Goal: Information Seeking & Learning: Learn about a topic

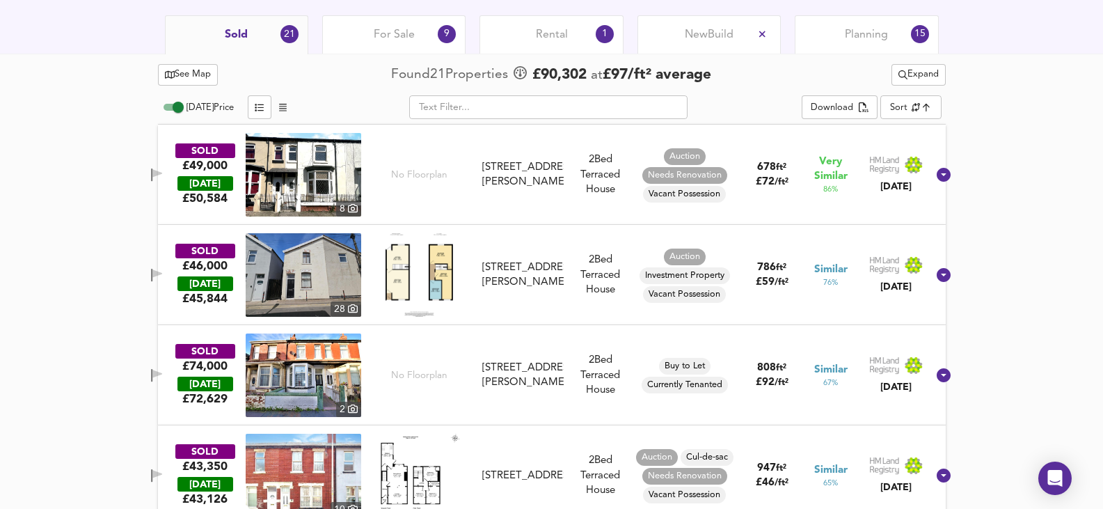
scroll to position [781, 0]
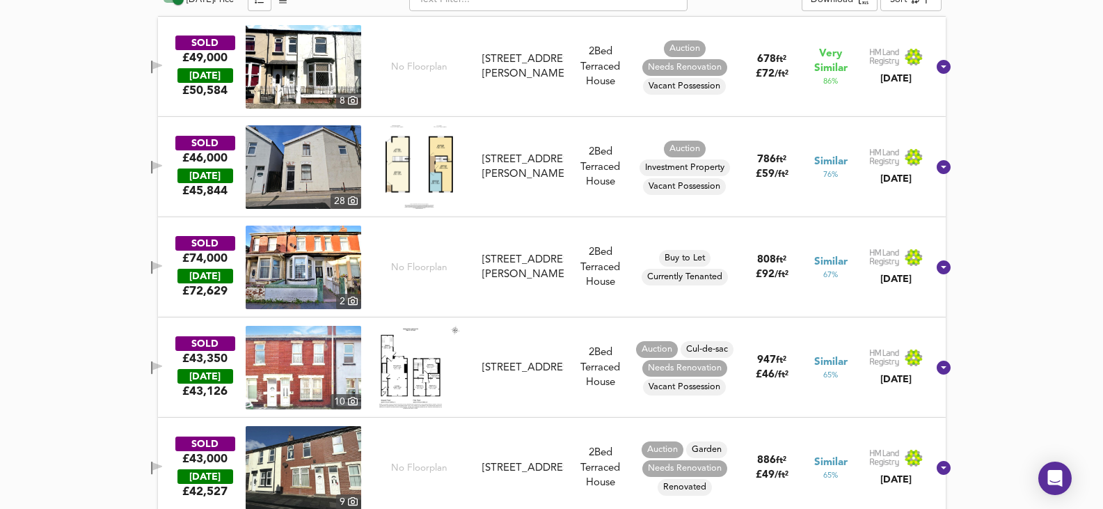
click at [287, 49] on img at bounding box center [303, 66] width 115 height 83
click at [307, 170] on img at bounding box center [303, 166] width 115 height 83
click at [326, 361] on img at bounding box center [303, 367] width 115 height 83
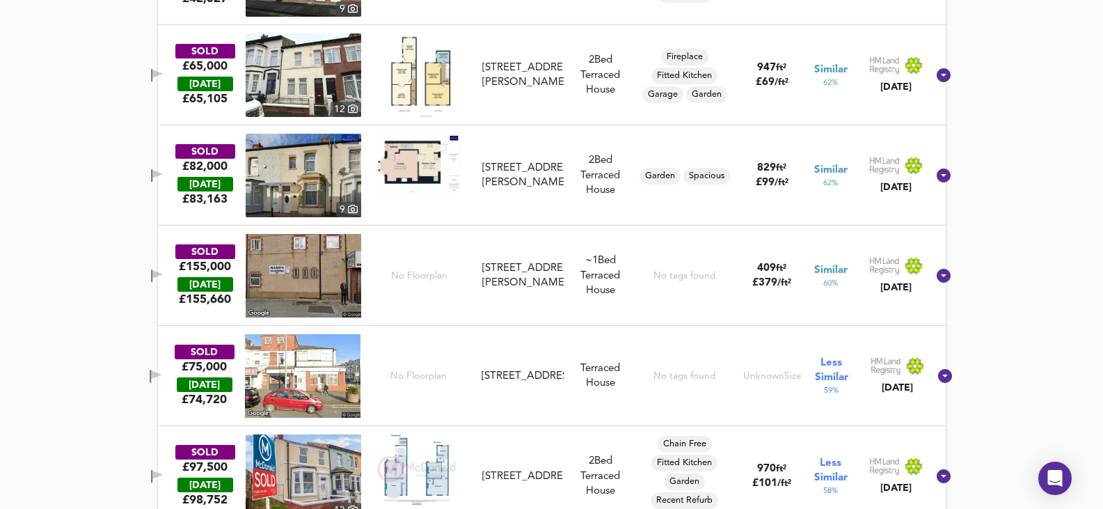
scroll to position [1128, 0]
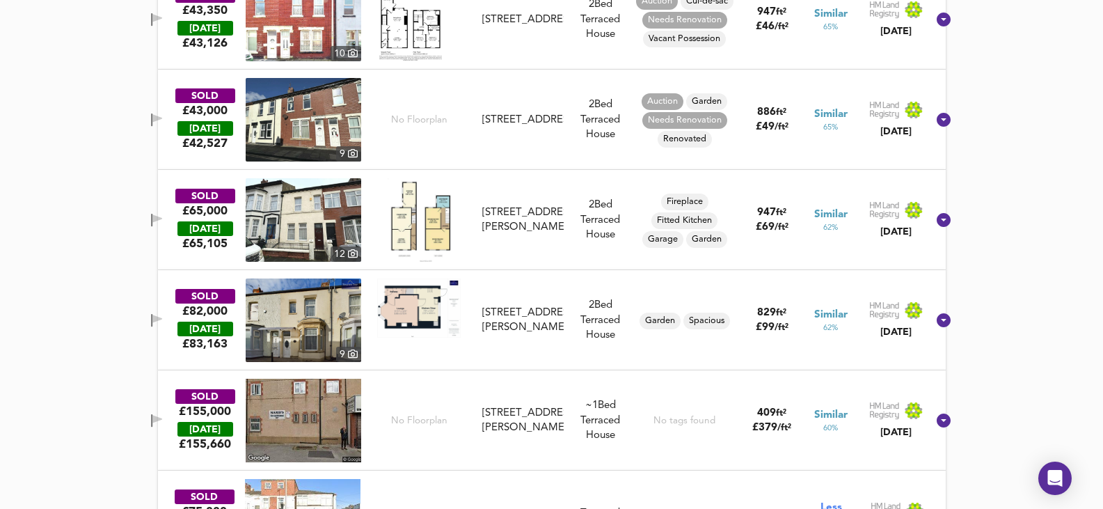
click at [329, 218] on img at bounding box center [303, 219] width 115 height 83
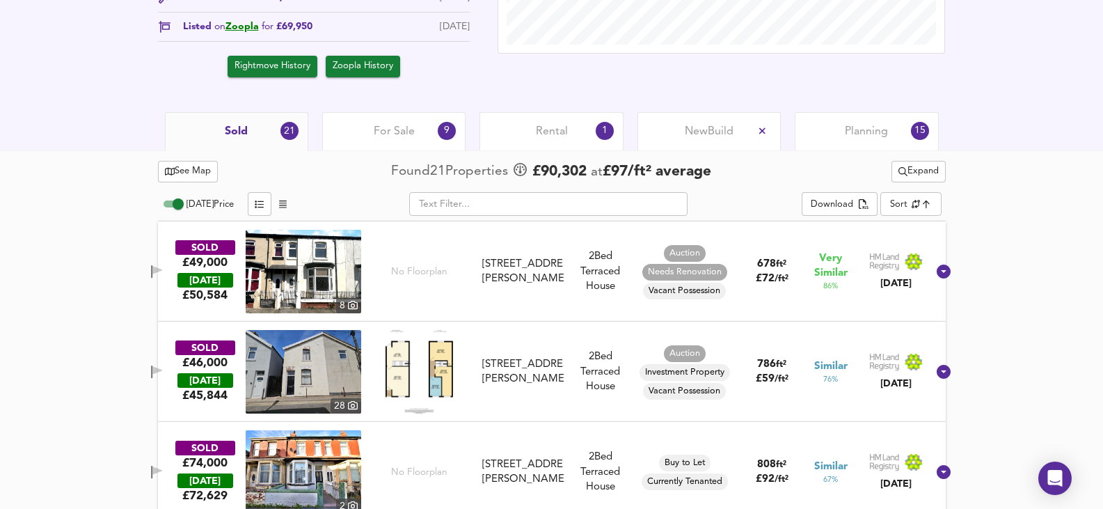
scroll to position [433, 0]
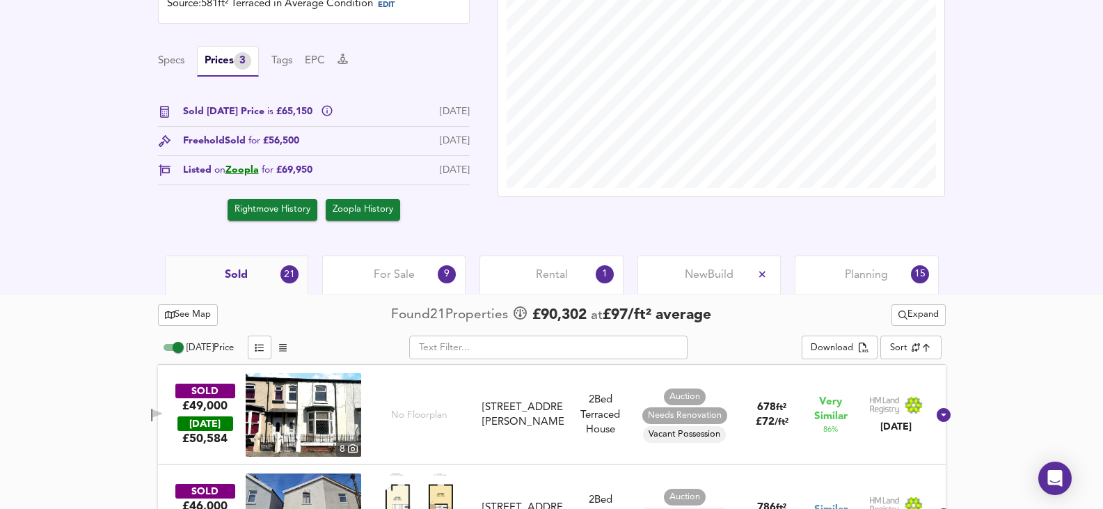
click at [349, 257] on div "For Sale 9" at bounding box center [393, 274] width 143 height 38
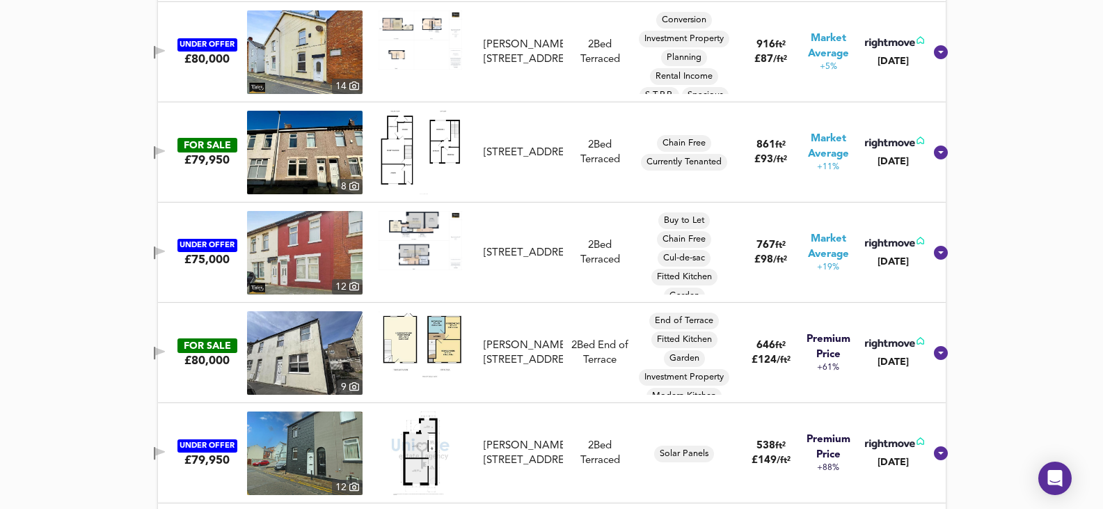
scroll to position [920, 0]
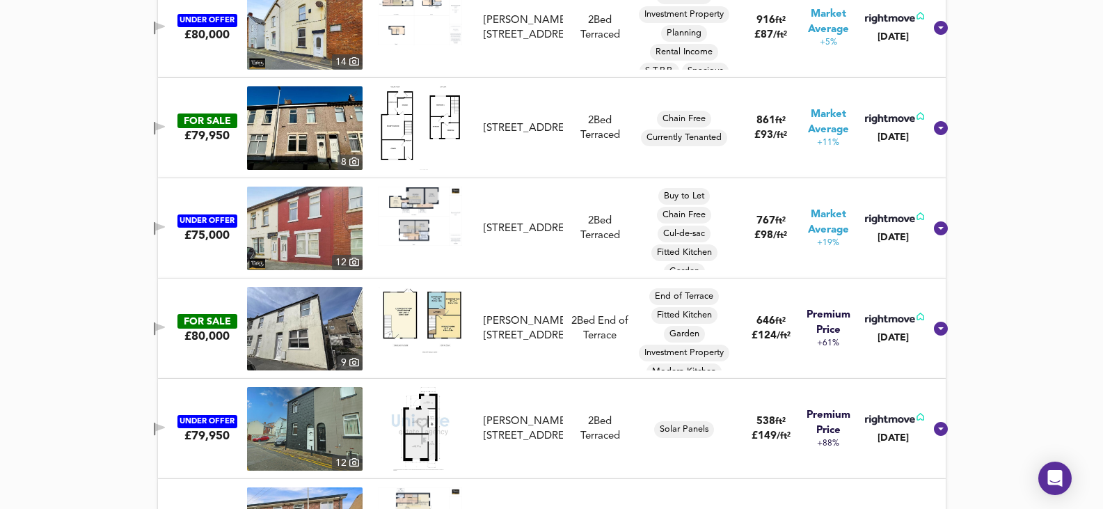
click at [324, 231] on img at bounding box center [304, 227] width 115 height 83
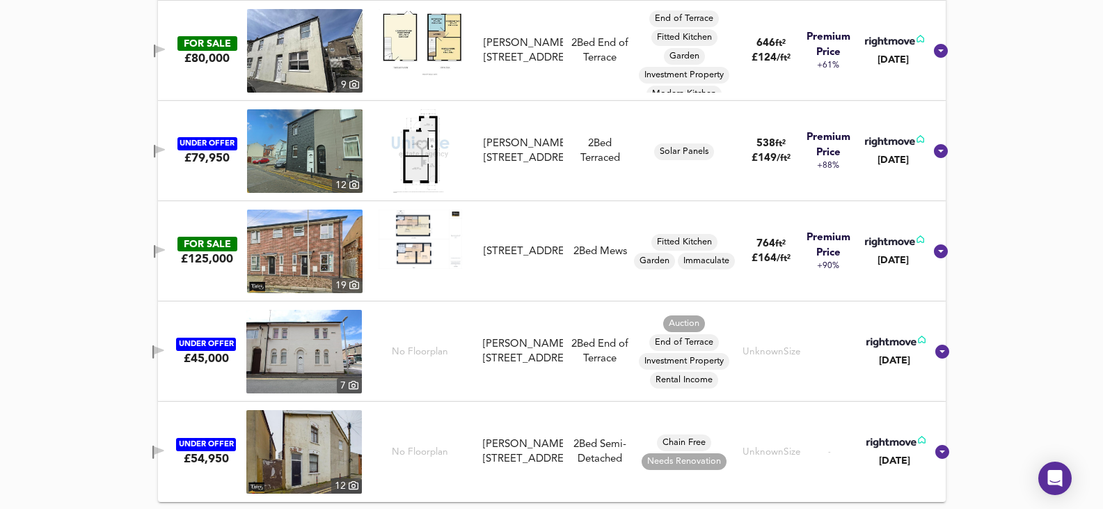
click at [341, 365] on img at bounding box center [303, 351] width 115 height 83
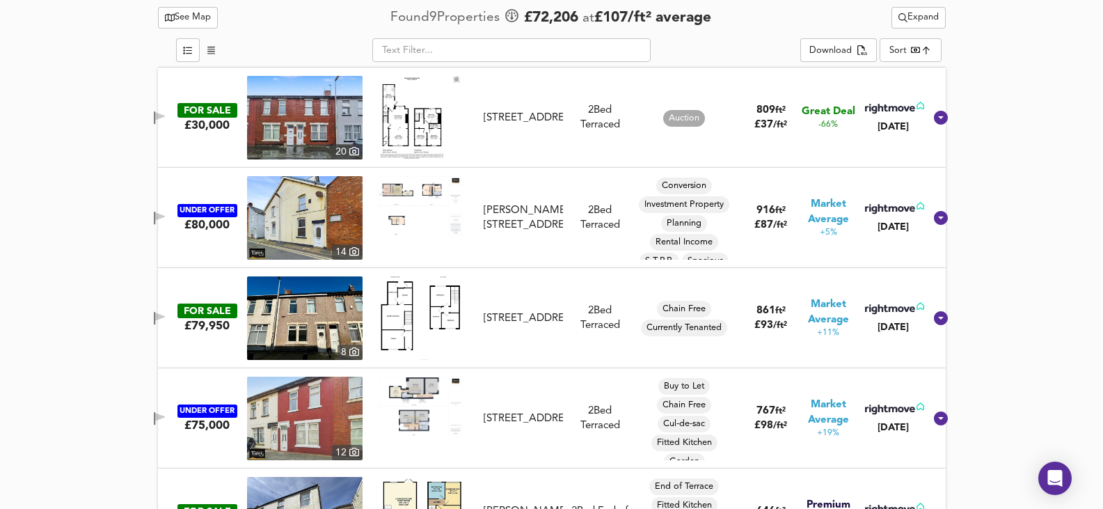
scroll to position [696, 0]
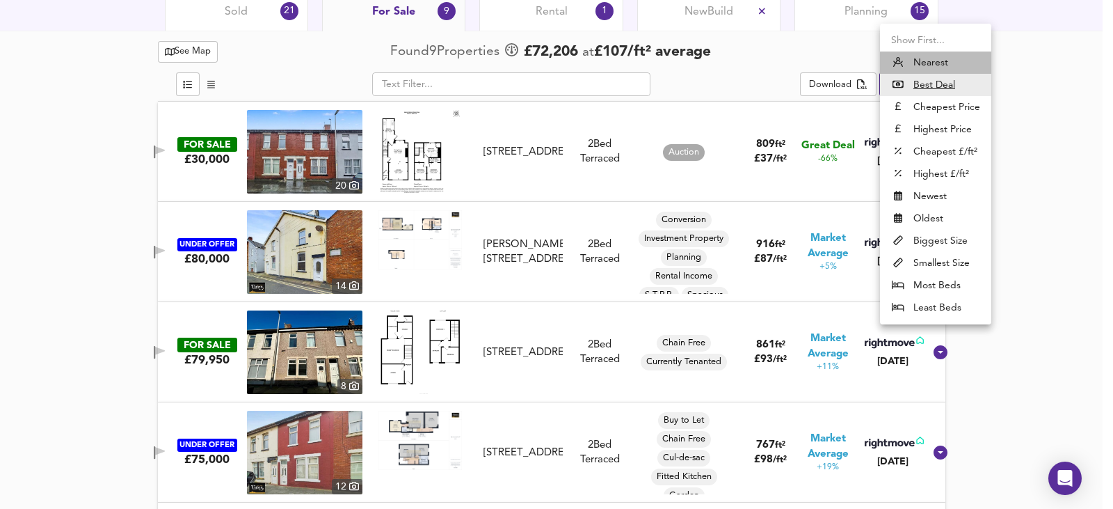
click at [942, 65] on li "Nearest" at bounding box center [935, 62] width 111 height 22
type input "distancetocenter"
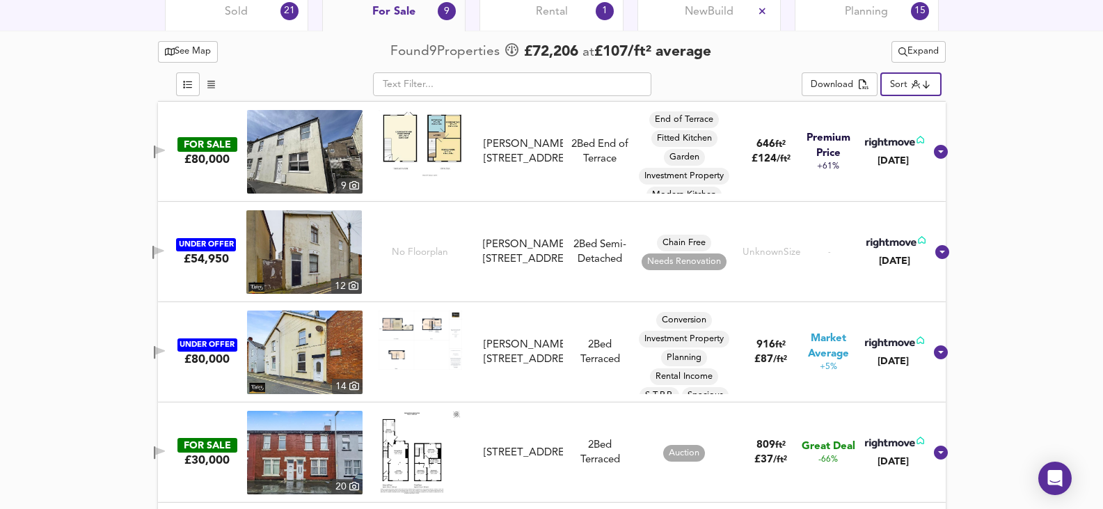
click at [319, 157] on img at bounding box center [304, 151] width 115 height 83
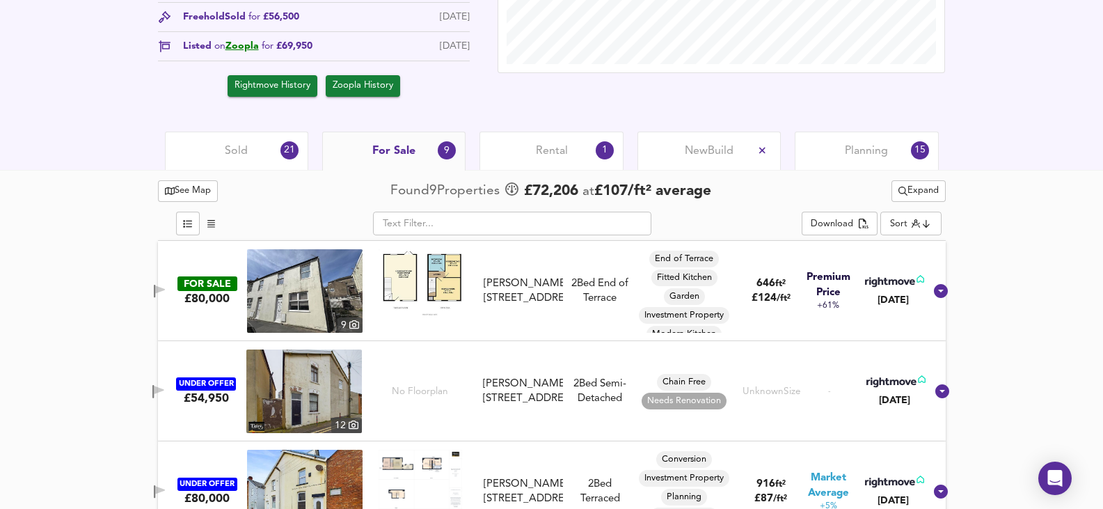
scroll to position [626, 0]
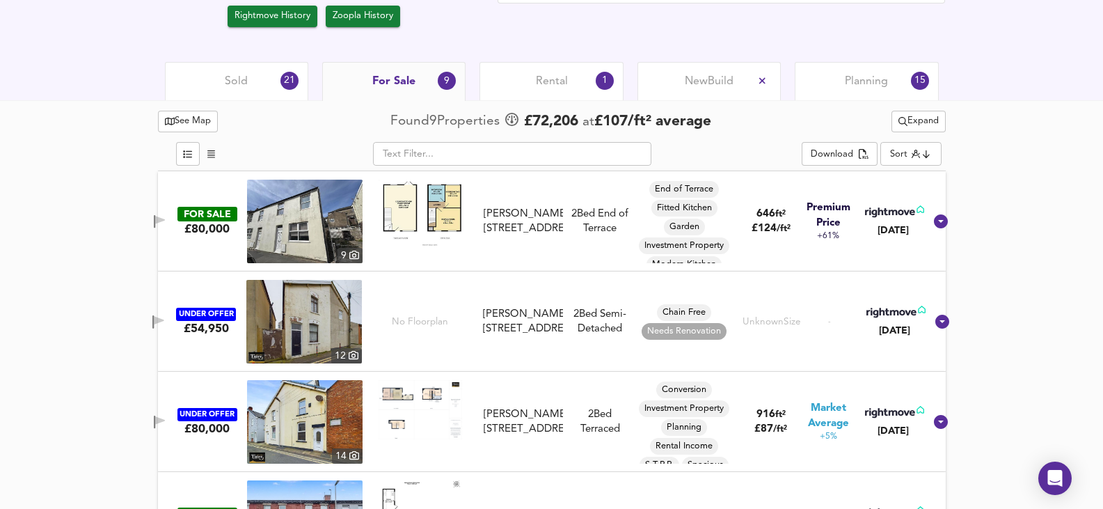
click at [261, 97] on div "Sold 21" at bounding box center [236, 81] width 143 height 38
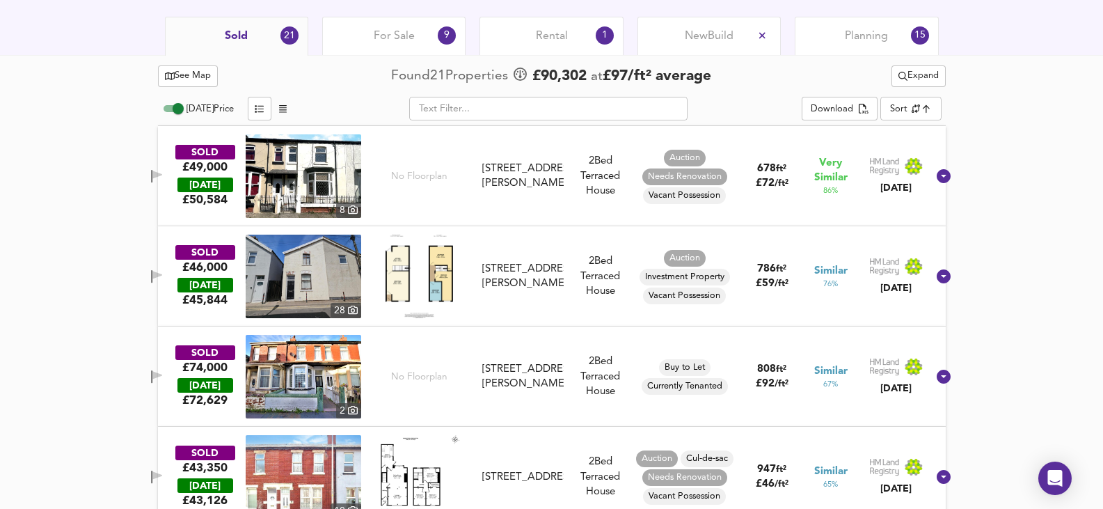
scroll to position [696, 0]
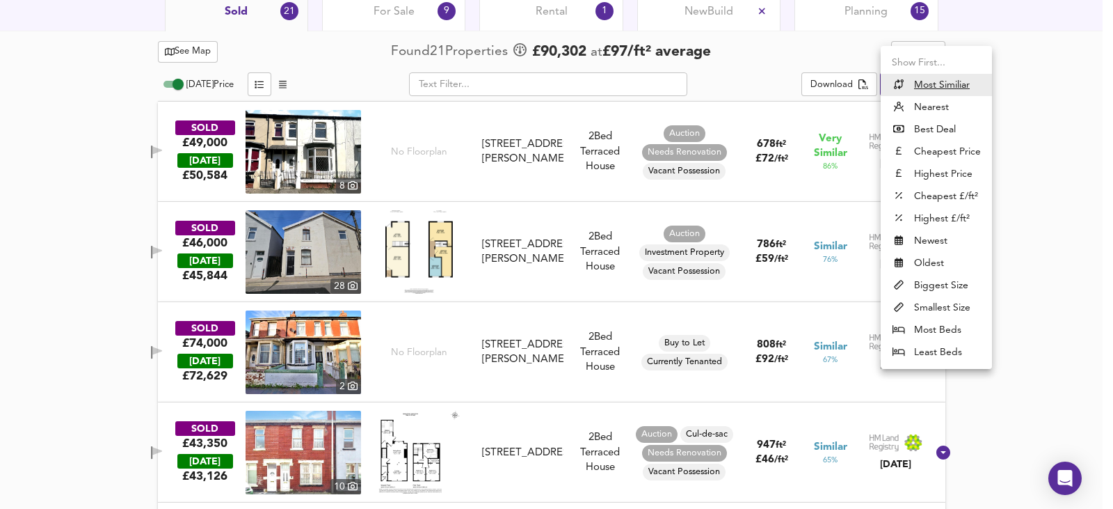
click at [932, 109] on li "Nearest" at bounding box center [936, 107] width 111 height 22
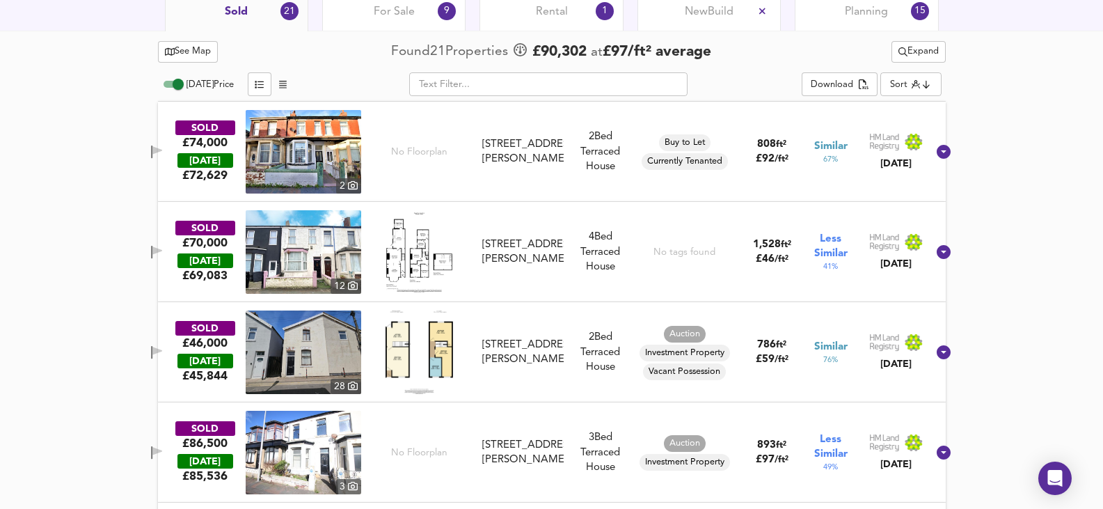
click at [329, 164] on img at bounding box center [303, 151] width 115 height 83
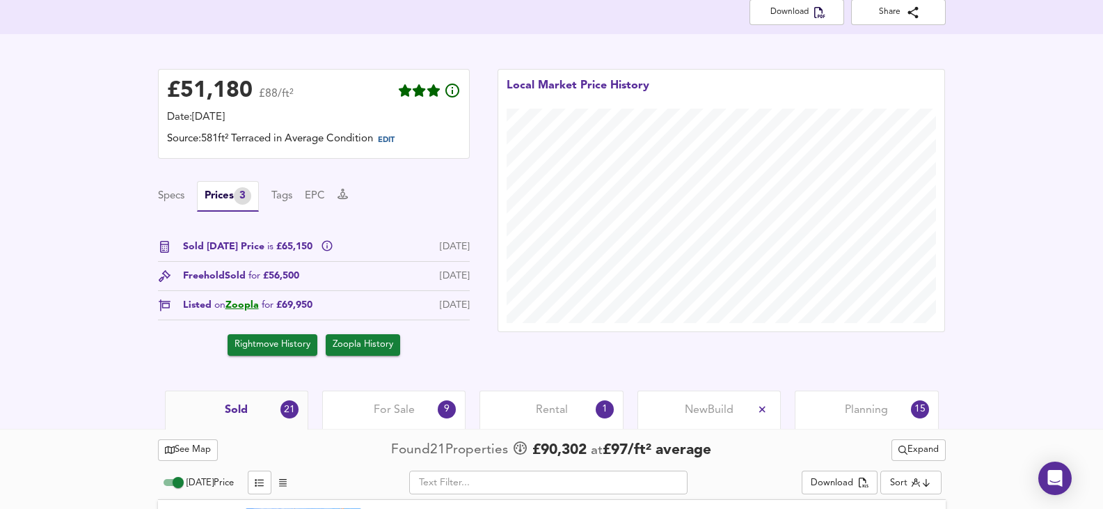
scroll to position [417, 0]
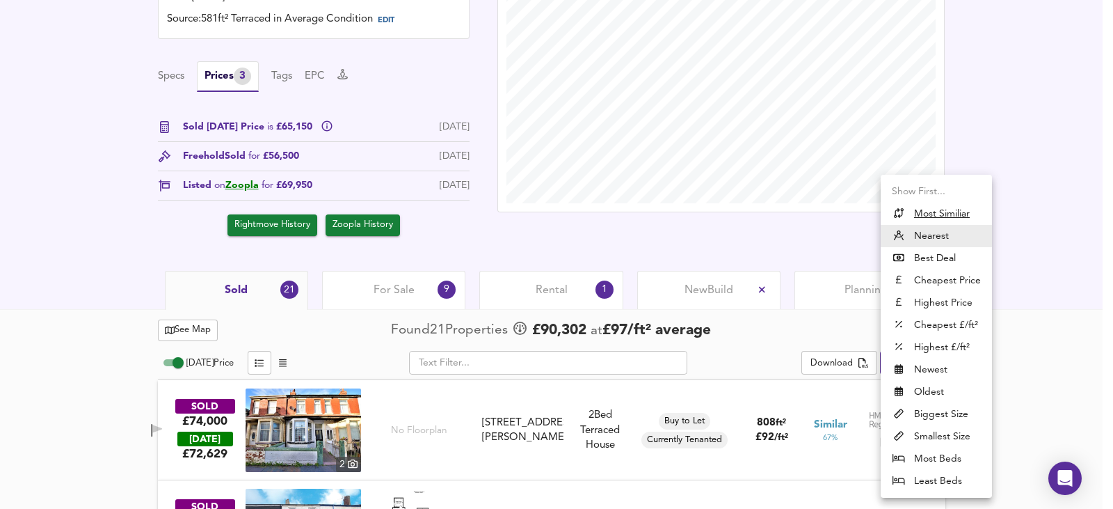
click at [938, 217] on u "Most Similiar" at bounding box center [942, 214] width 56 height 14
type input "similarityscore"
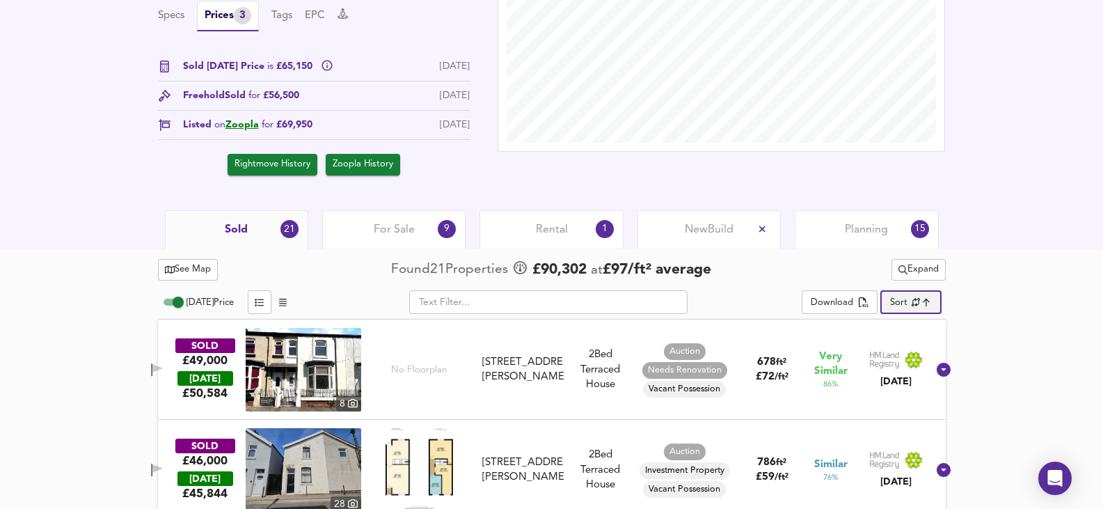
scroll to position [626, 0]
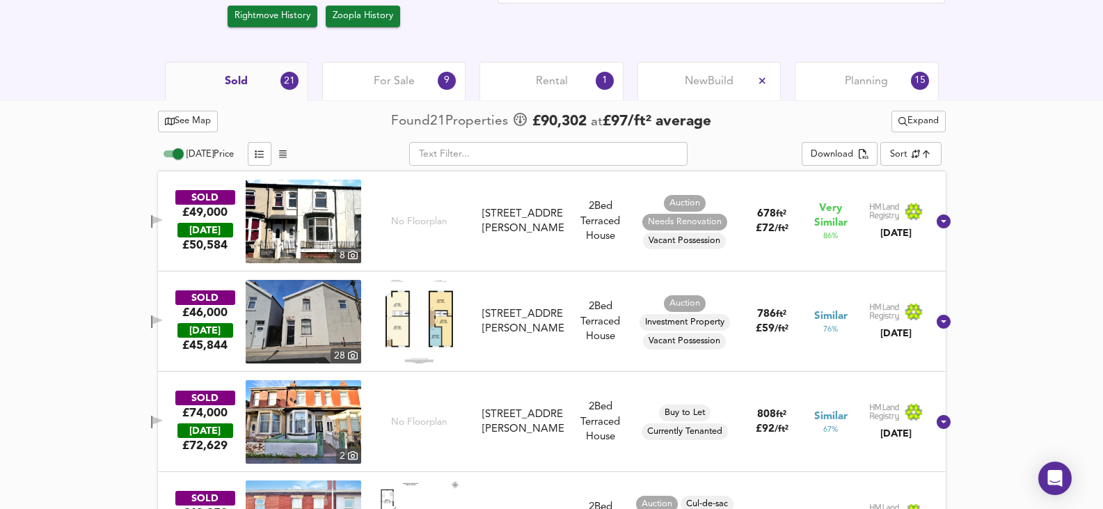
click at [315, 226] on img at bounding box center [303, 220] width 115 height 83
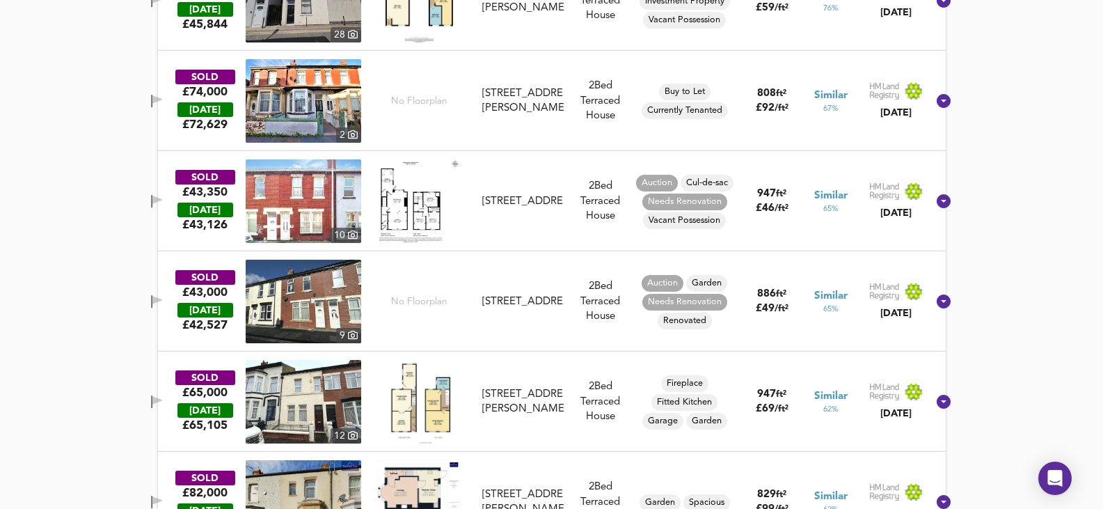
scroll to position [974, 0]
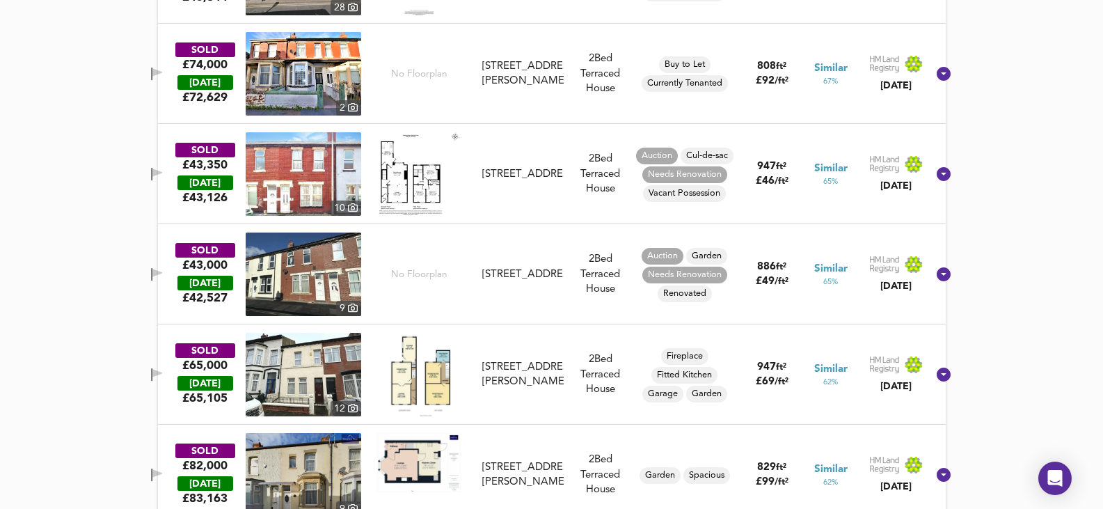
click at [335, 358] on img at bounding box center [303, 374] width 115 height 83
click at [575, 406] on div "SOLD £65,000 [DATE] £ 65,105 [GEOGRAPHIC_DATA][STREET_ADDRESS][PERSON_NAME][STR…" at bounding box center [535, 374] width 785 height 83
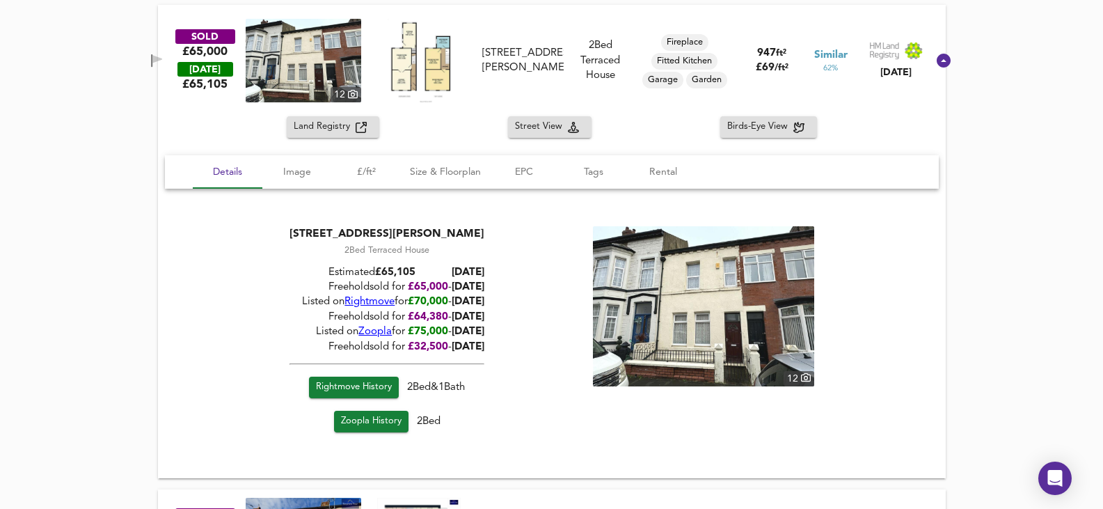
scroll to position [1183, 0]
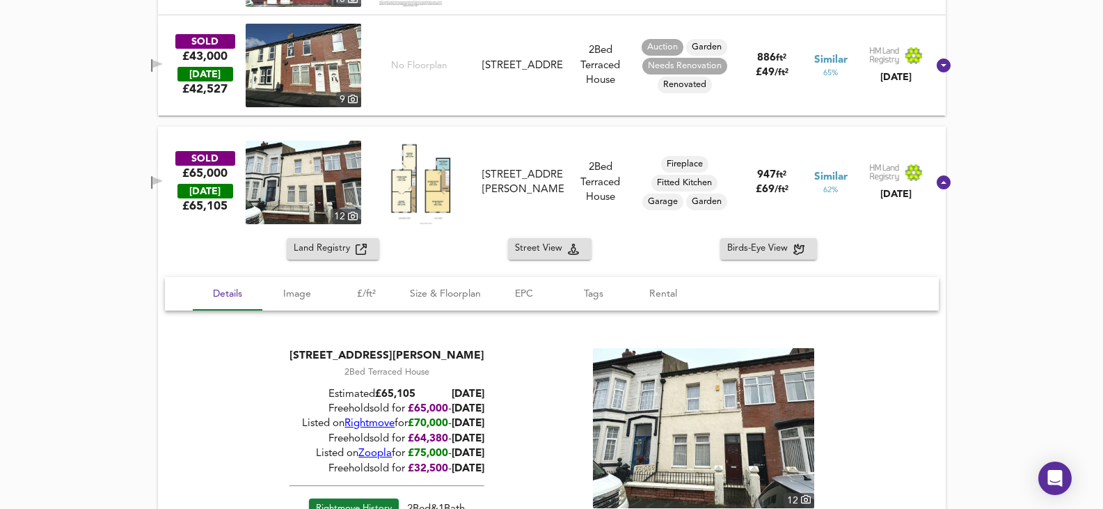
click at [559, 147] on div "SOLD £65,000 [DATE] £ 65,105 [GEOGRAPHIC_DATA][STREET_ADDRESS][PERSON_NAME][STR…" at bounding box center [535, 182] width 785 height 83
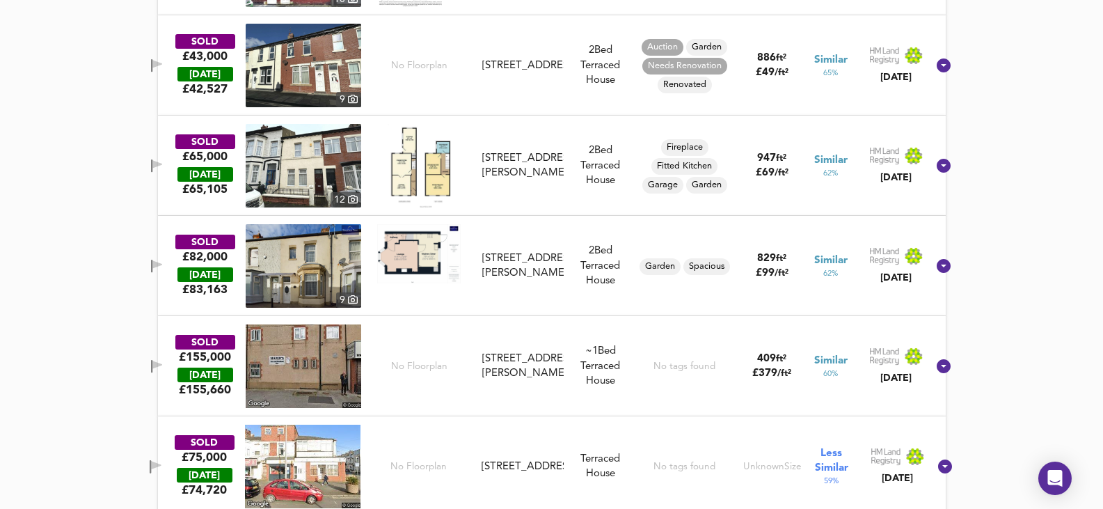
click at [282, 239] on img at bounding box center [303, 265] width 115 height 83
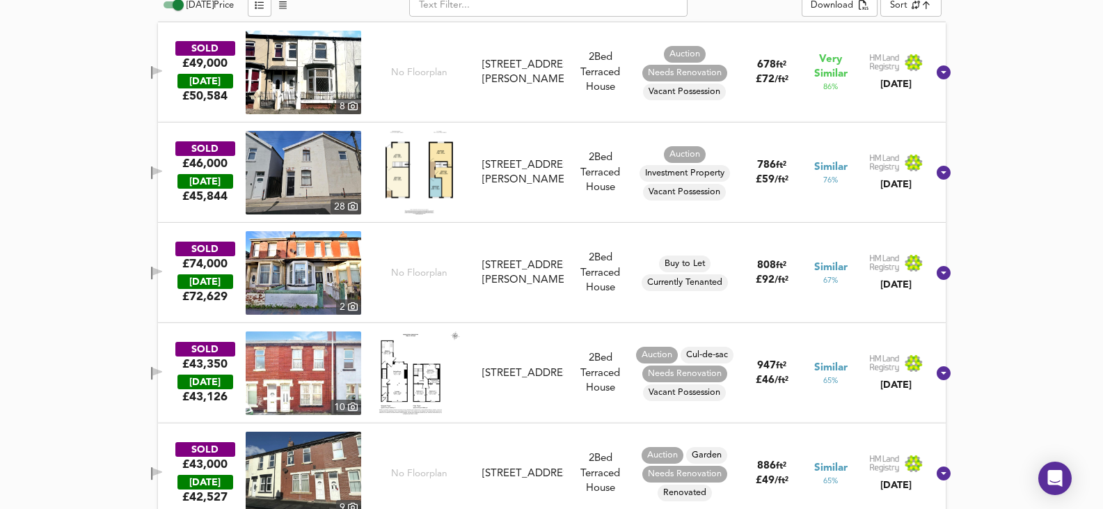
scroll to position [626, 0]
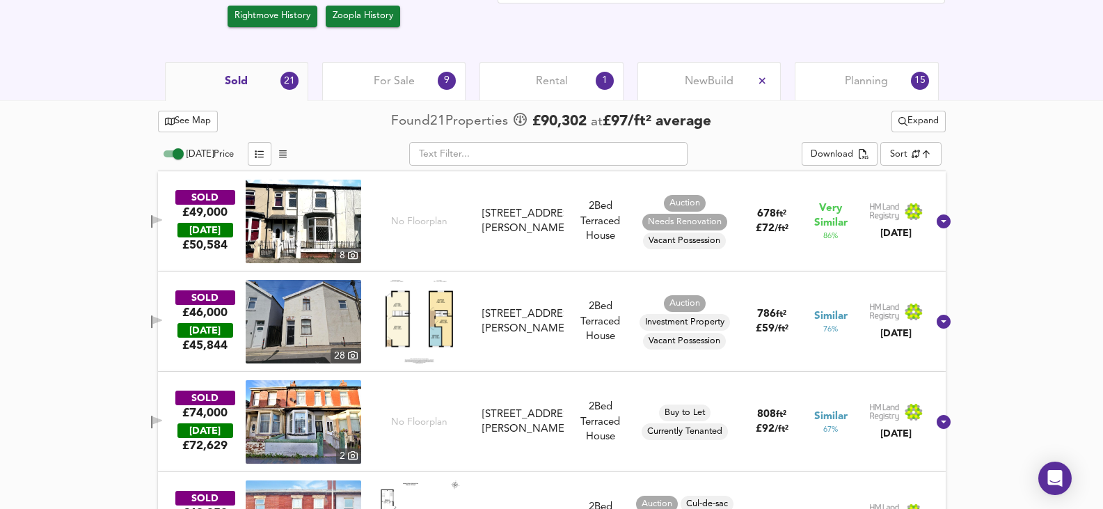
click at [418, 79] on div "For Sale 9" at bounding box center [393, 81] width 143 height 38
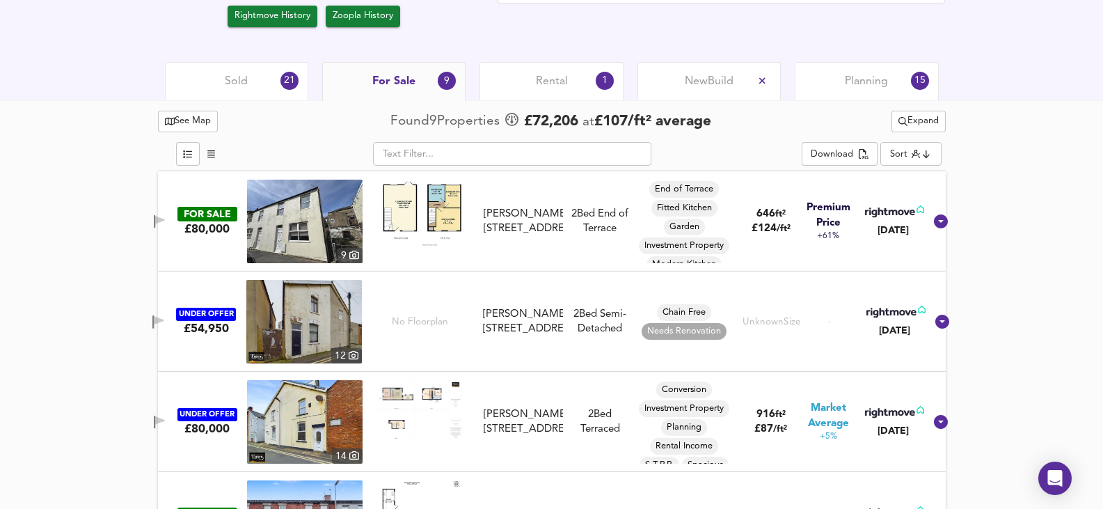
click at [291, 314] on img at bounding box center [303, 321] width 115 height 83
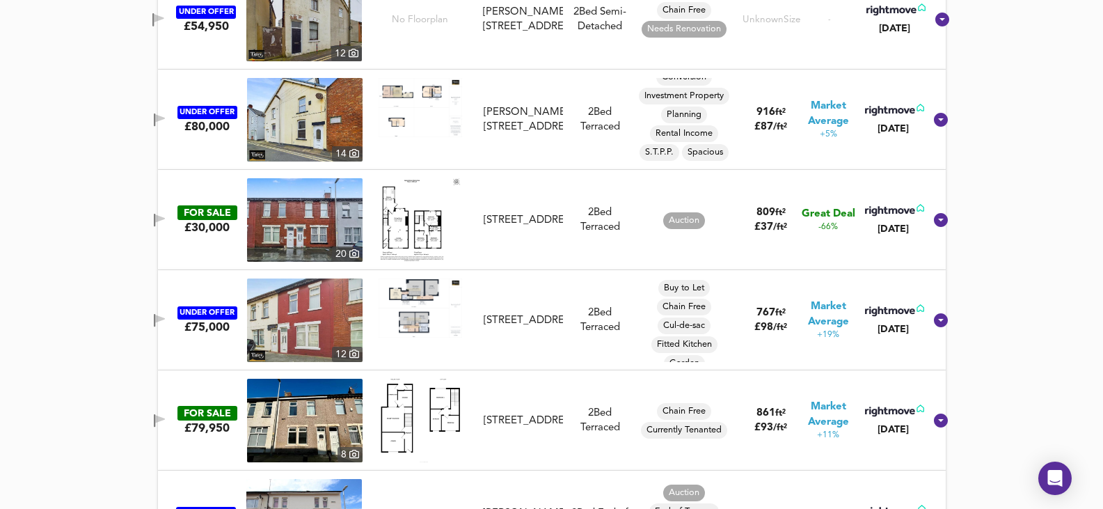
scroll to position [904, 0]
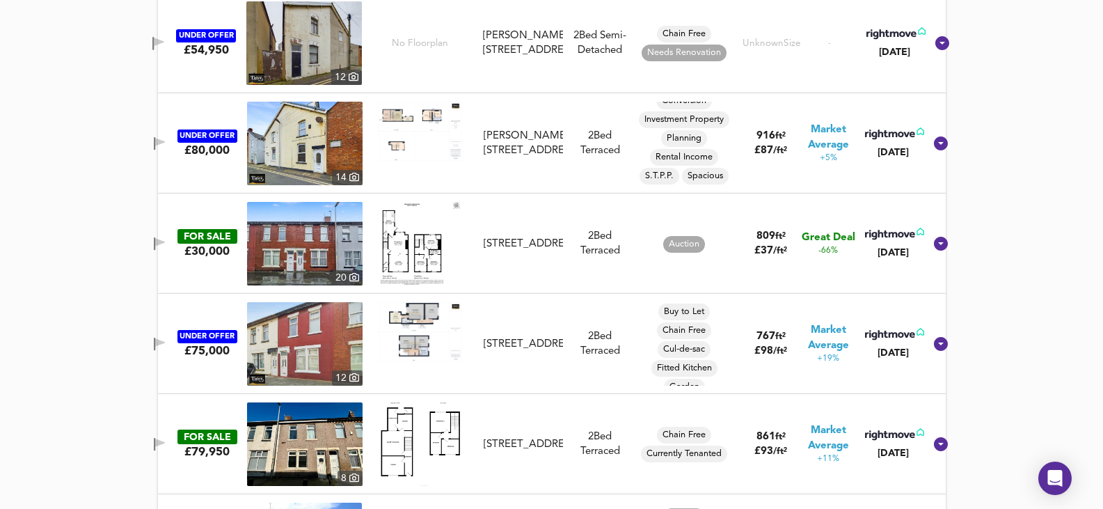
click at [310, 153] on img at bounding box center [304, 143] width 115 height 83
click at [335, 137] on img at bounding box center [304, 143] width 115 height 83
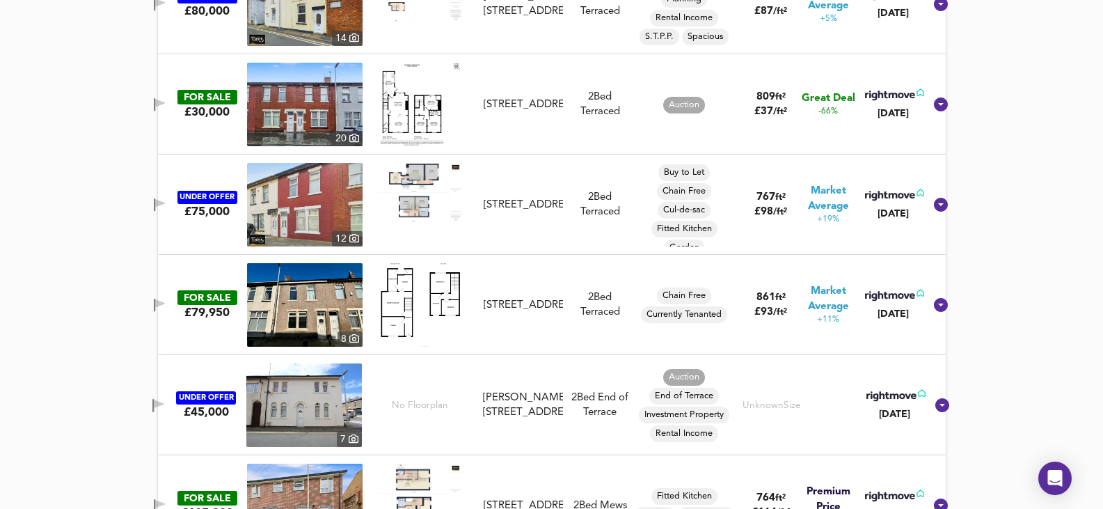
scroll to position [1113, 0]
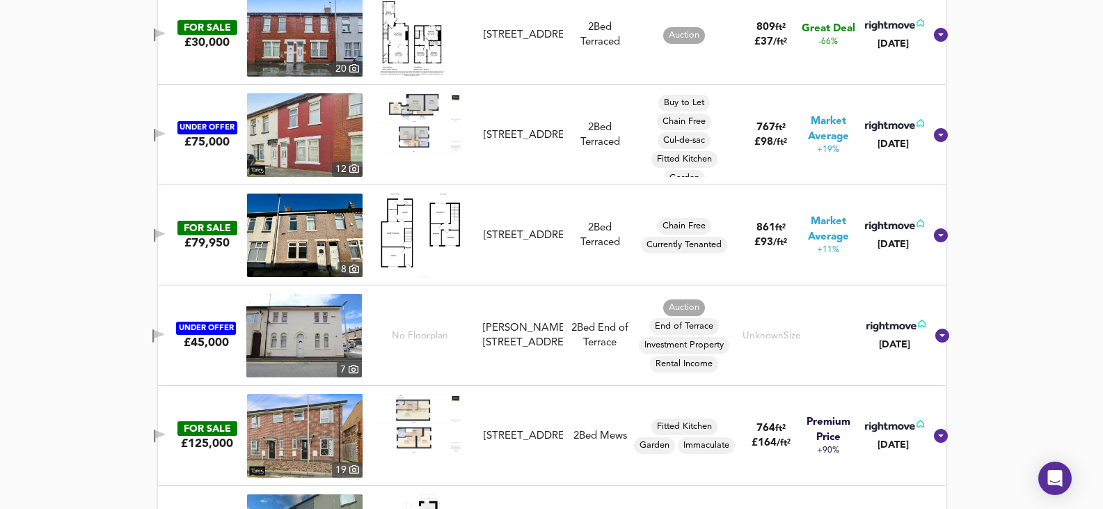
click at [336, 349] on img at bounding box center [303, 335] width 115 height 83
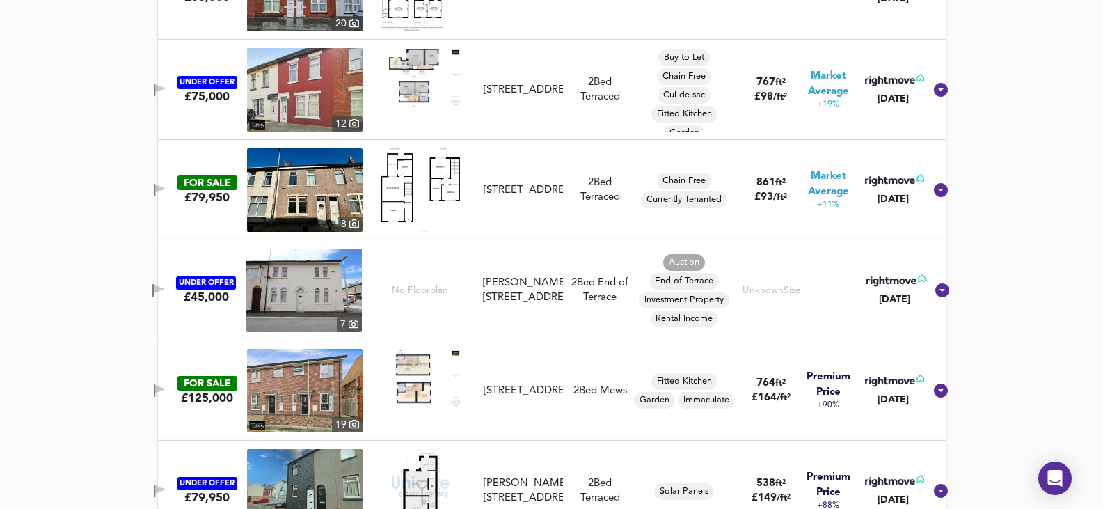
scroll to position [1198, 0]
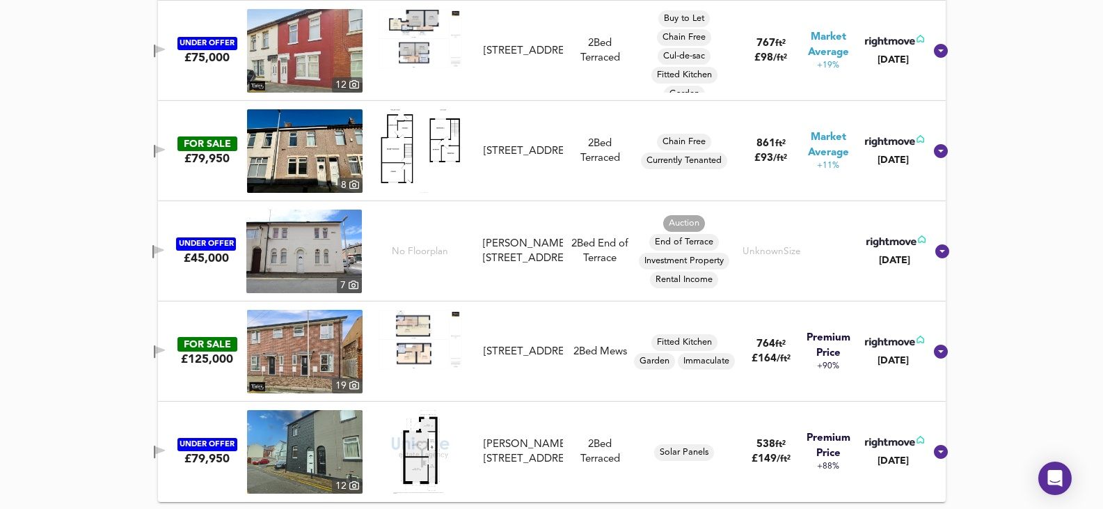
click at [298, 449] on img at bounding box center [304, 451] width 115 height 83
click at [311, 150] on img at bounding box center [304, 150] width 115 height 83
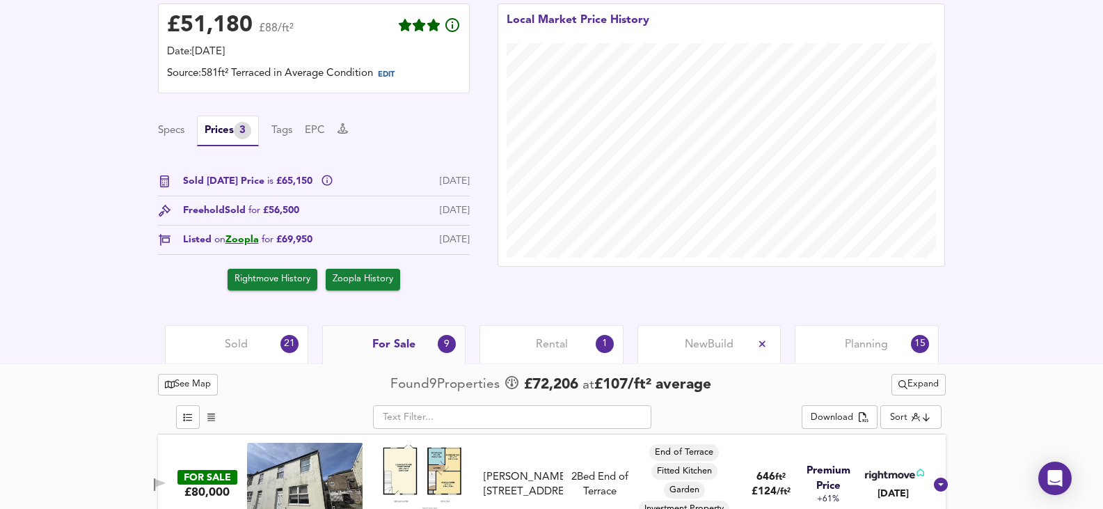
scroll to position [0, 0]
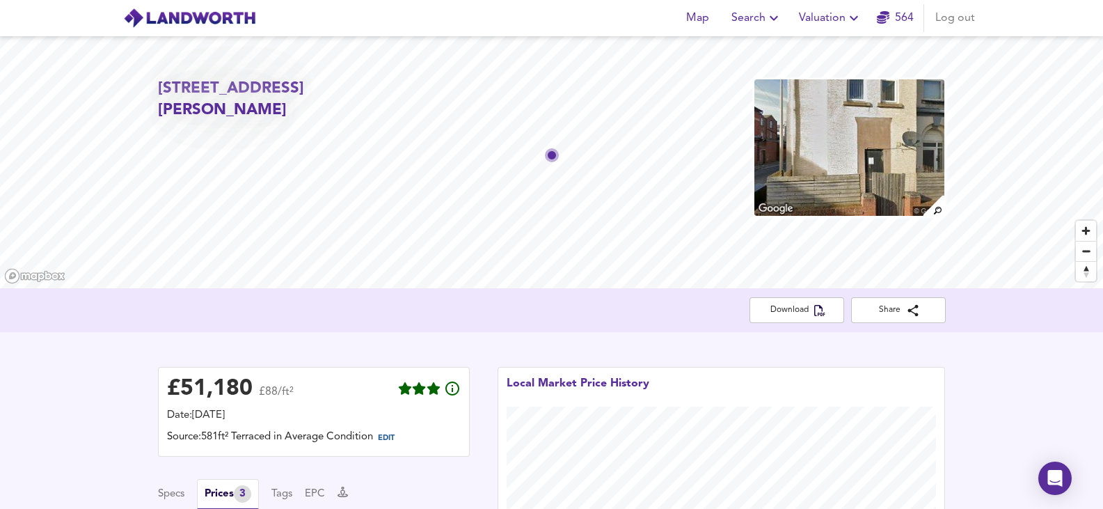
click at [874, 176] on img at bounding box center [849, 147] width 192 height 139
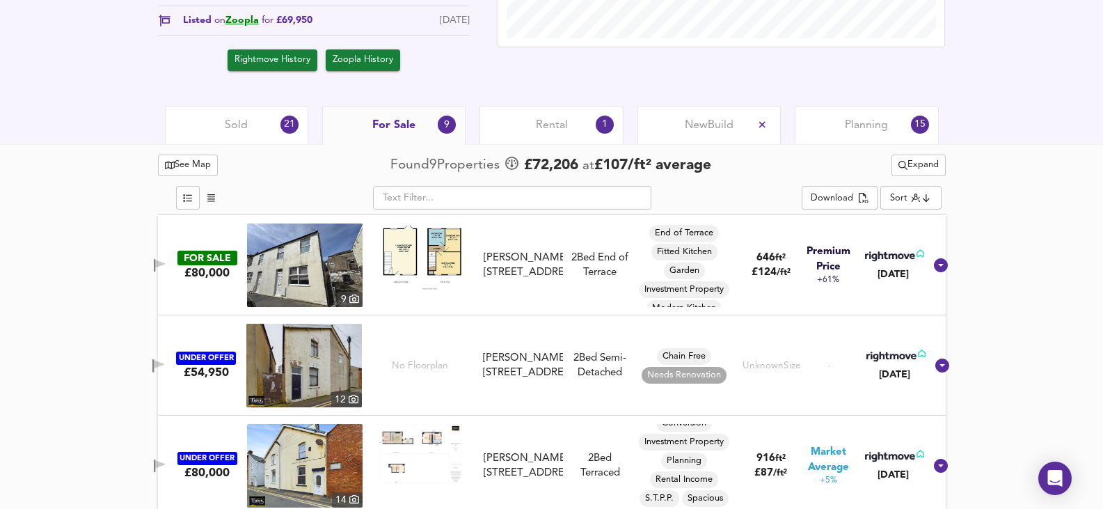
scroll to position [572, 0]
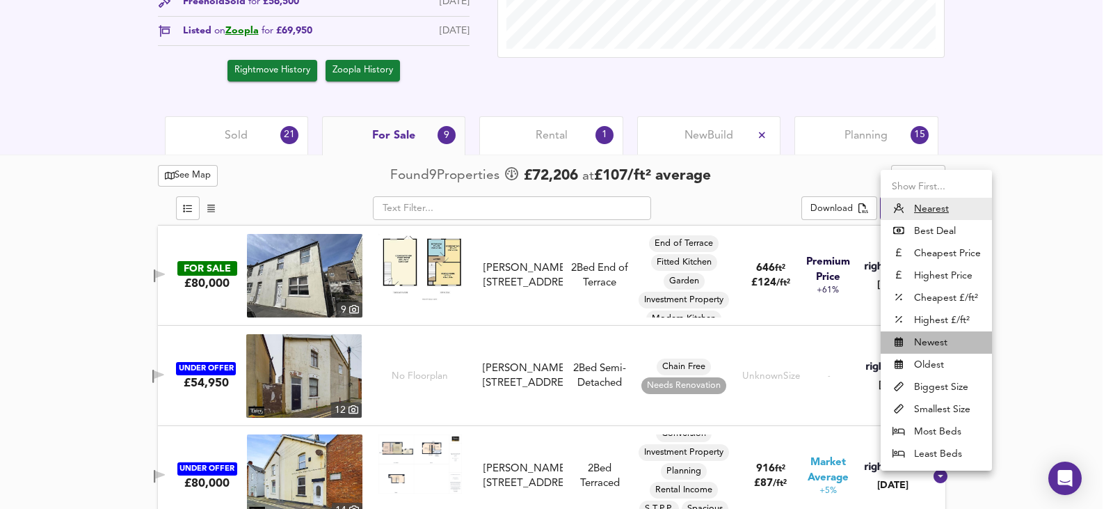
drag, startPoint x: 943, startPoint y: 351, endPoint x: 946, endPoint y: 371, distance: 20.4
click at [946, 372] on ul "Show First... Nearest Best Deal Cheapest Price Highest Price Cheapest £/ft² Hig…" at bounding box center [936, 320] width 111 height 301
click at [946, 371] on li "Oldest" at bounding box center [936, 364] width 111 height 22
type input "oldest"
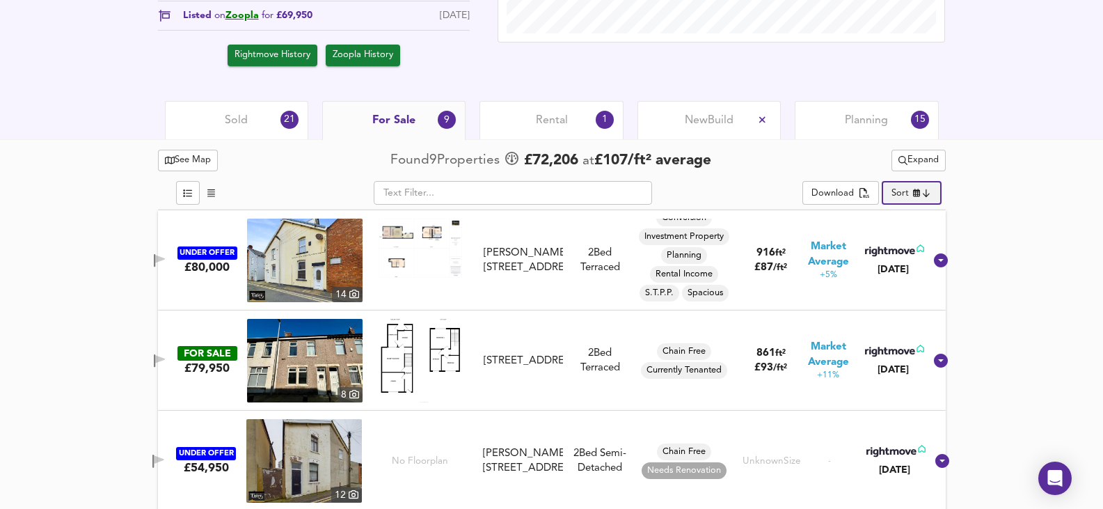
scroll to position [502, 0]
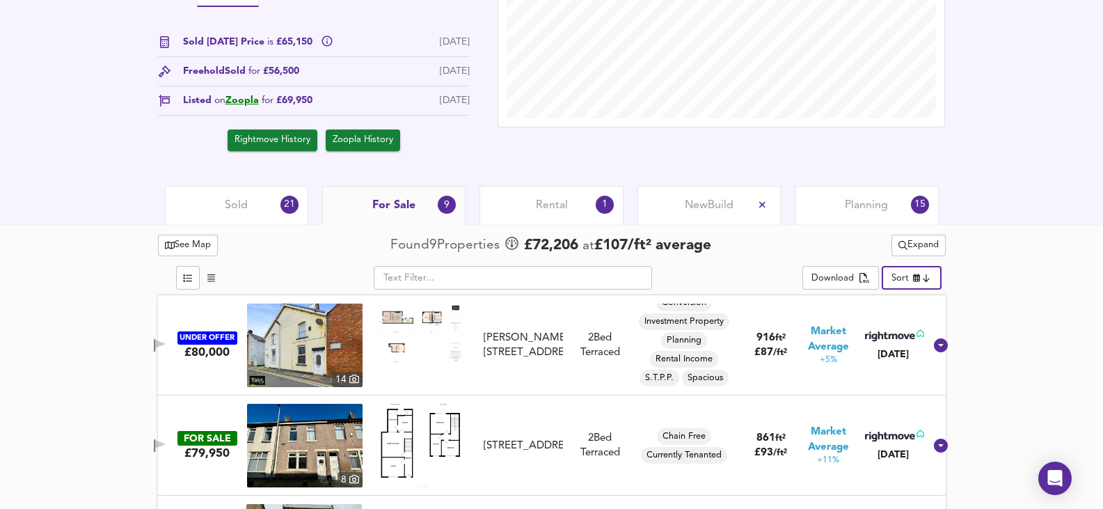
click at [278, 216] on div "Sold 21" at bounding box center [236, 205] width 143 height 38
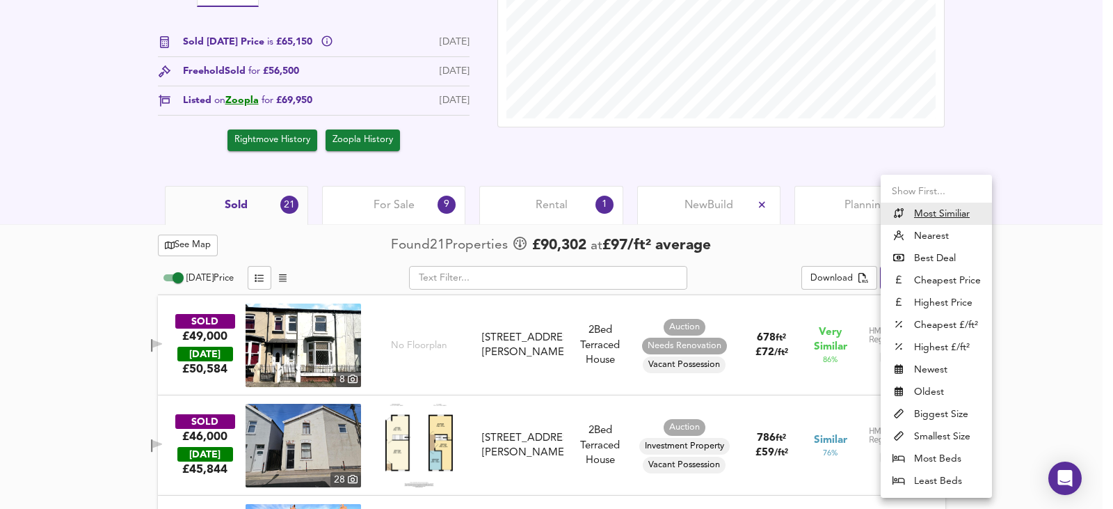
click at [950, 310] on li "Highest Price" at bounding box center [936, 302] width 111 height 22
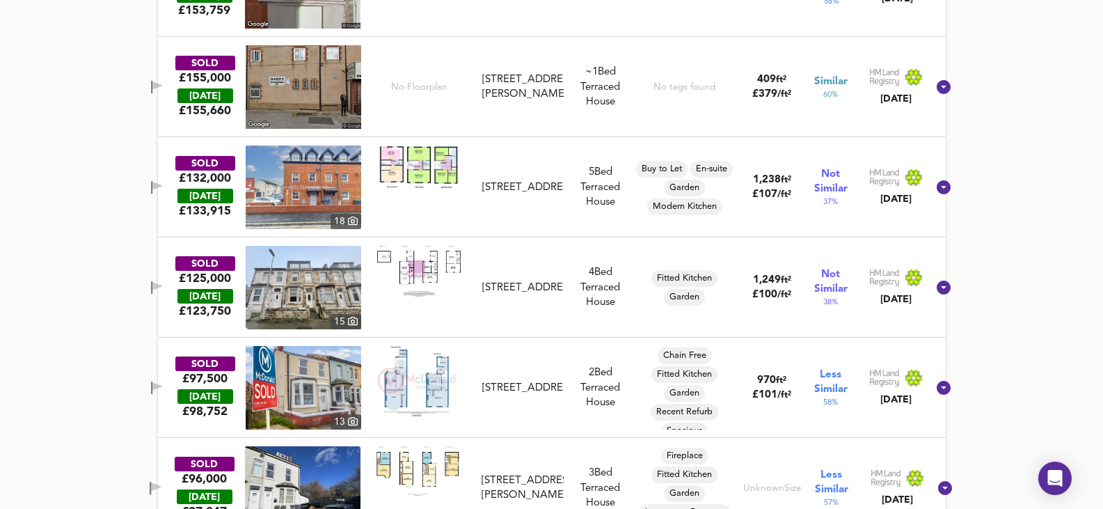
scroll to position [661, 0]
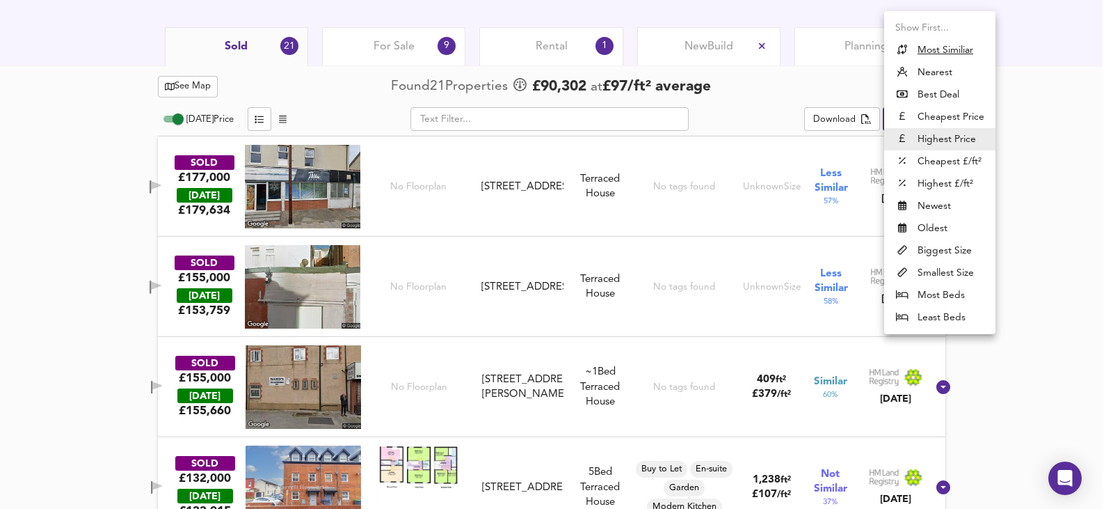
click at [937, 71] on li "Nearest" at bounding box center [939, 72] width 111 height 22
type input "distancetocenter"
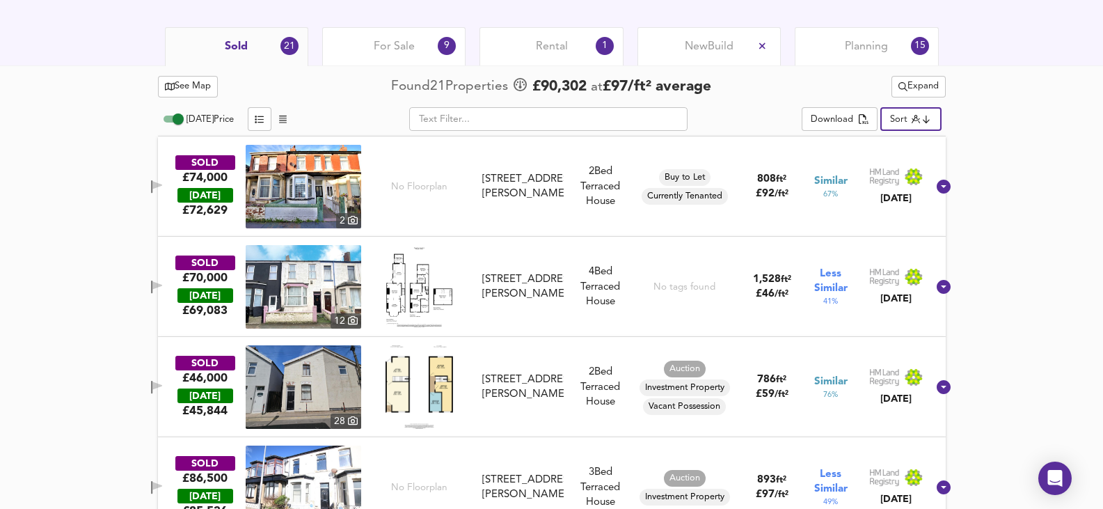
click at [588, 232] on div "SOLD £74,000 [DATE] £ 72,629 2 [STREET_ADDRESS][PERSON_NAME][PERSON_NAME] 2 Bed…" at bounding box center [551, 186] width 787 height 100
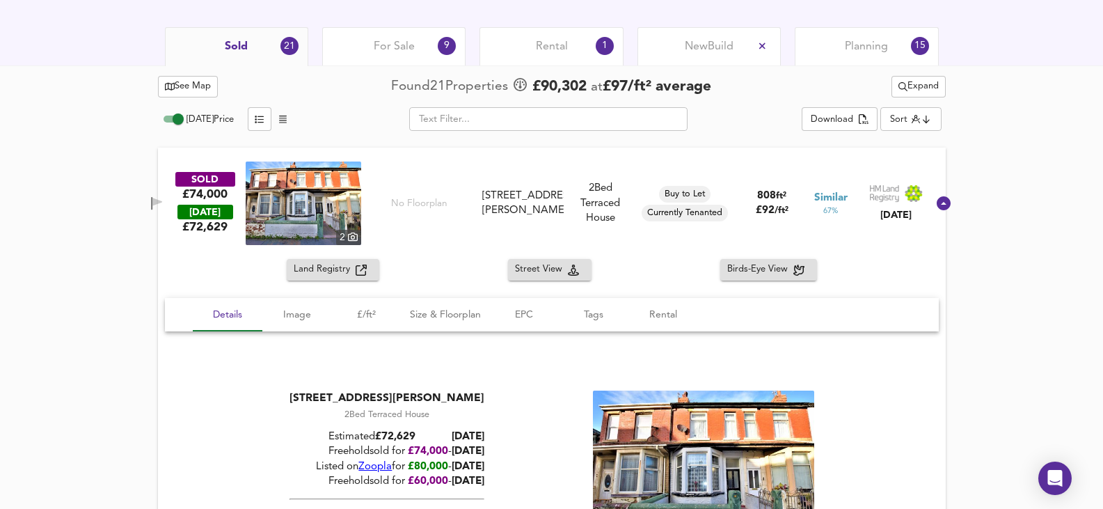
click at [655, 234] on div "Buy to Let Currently Tenanted" at bounding box center [685, 202] width 106 height 83
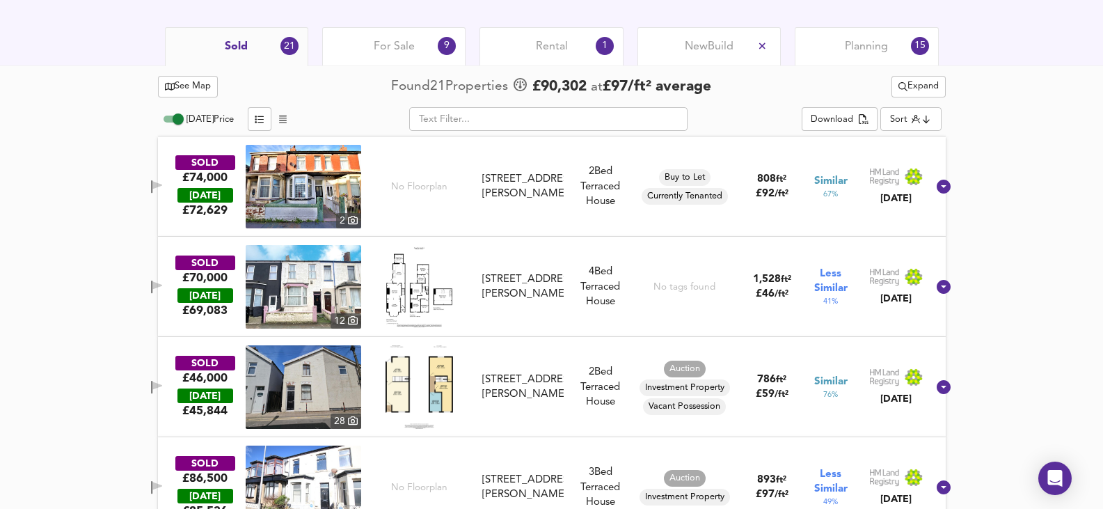
click at [581, 332] on div "SOLD £70,000 [DATE] £ 69,083 [GEOGRAPHIC_DATA][STREET_ADDRESS][PERSON_NAME] [ST…" at bounding box center [551, 287] width 787 height 100
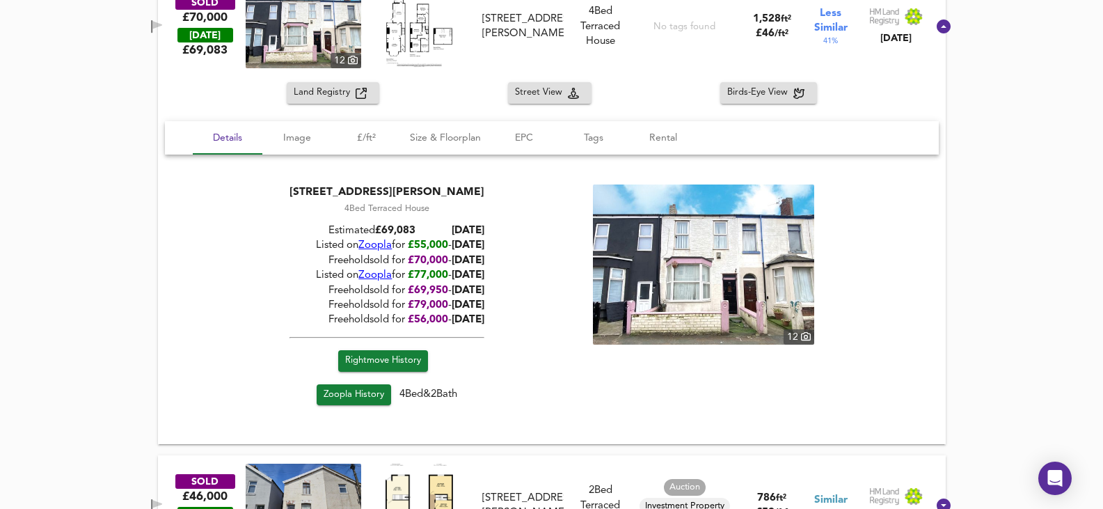
scroll to position [939, 0]
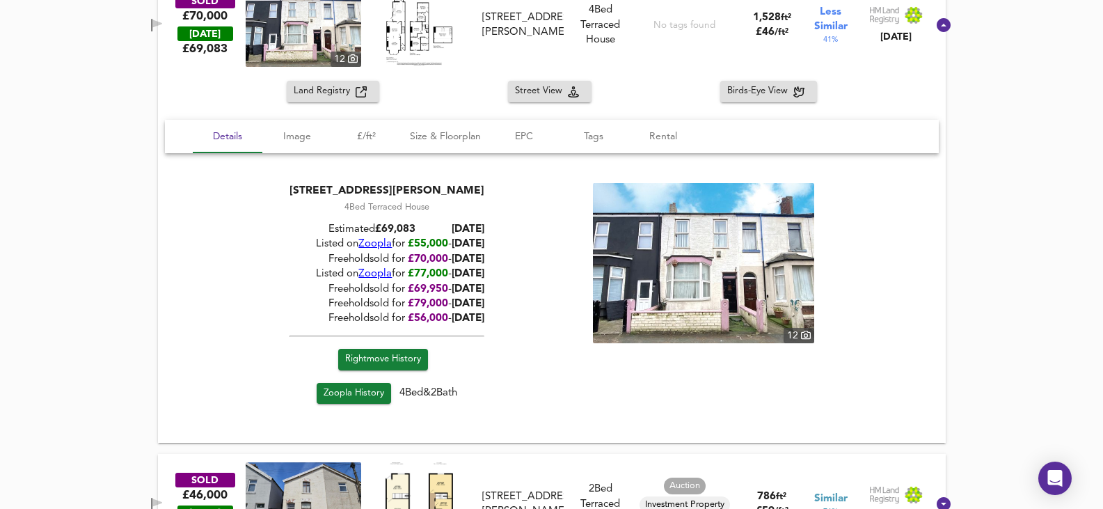
drag, startPoint x: 451, startPoint y: 259, endPoint x: 510, endPoint y: 258, distance: 58.5
click at [510, 258] on div "[STREET_ADDRESS][PERSON_NAME] 4 Bed Terraced House Estimated £ 69,083 [DATE] Li…" at bounding box center [552, 296] width 740 height 227
click at [466, 257] on span "[DATE]" at bounding box center [467, 259] width 33 height 10
click at [675, 87] on div "Land Registry Street View Birds-Eye View" at bounding box center [551, 92] width 787 height 22
click at [675, 53] on div "No tags found" at bounding box center [684, 24] width 62 height 83
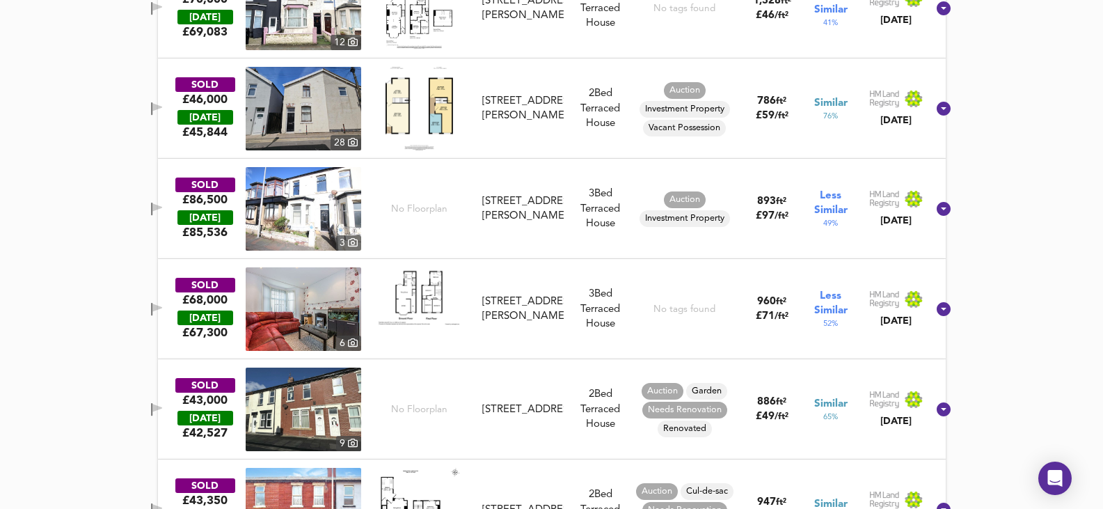
click at [593, 141] on div "SOLD £46,000 [DATE] £ 45,844 [GEOGRAPHIC_DATA][STREET_ADDRESS][PERSON_NAME][STR…" at bounding box center [535, 108] width 785 height 83
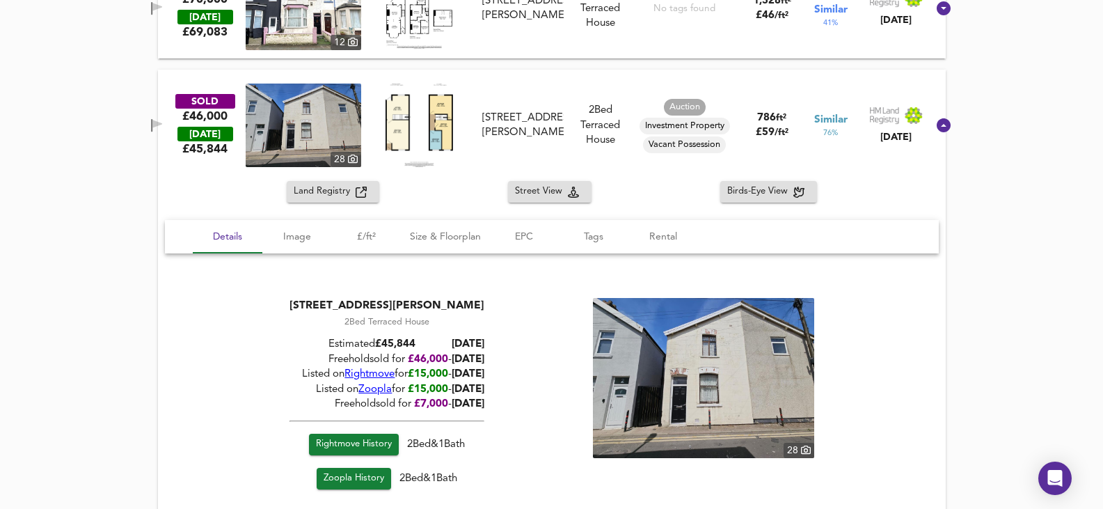
click at [622, 186] on div "Land Registry Street View Birds-Eye View" at bounding box center [551, 192] width 787 height 22
click at [573, 87] on div "SOLD £46,000 [DATE] £ 45,844 [GEOGRAPHIC_DATA][STREET_ADDRESS][PERSON_NAME][STR…" at bounding box center [535, 124] width 785 height 83
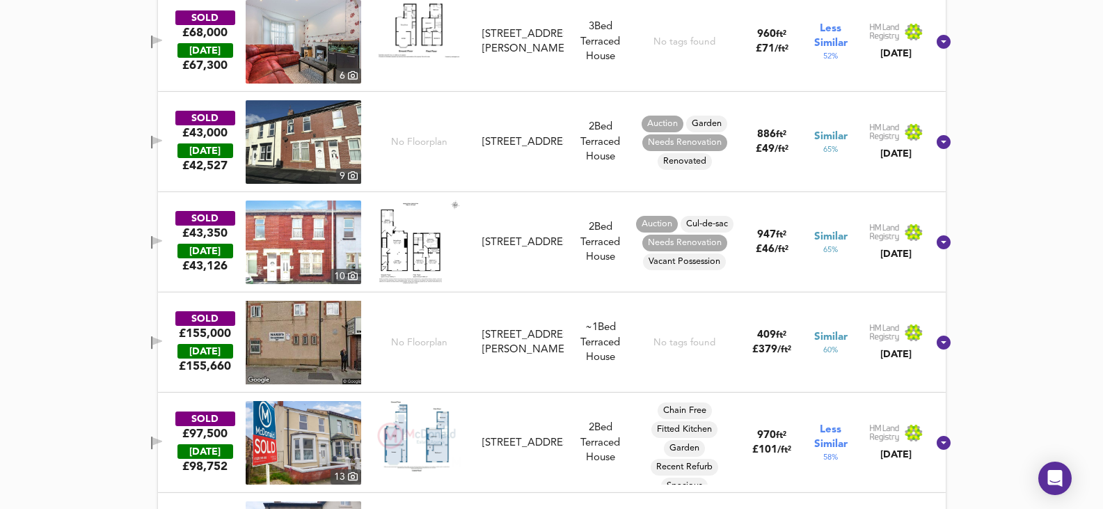
scroll to position [1287, 0]
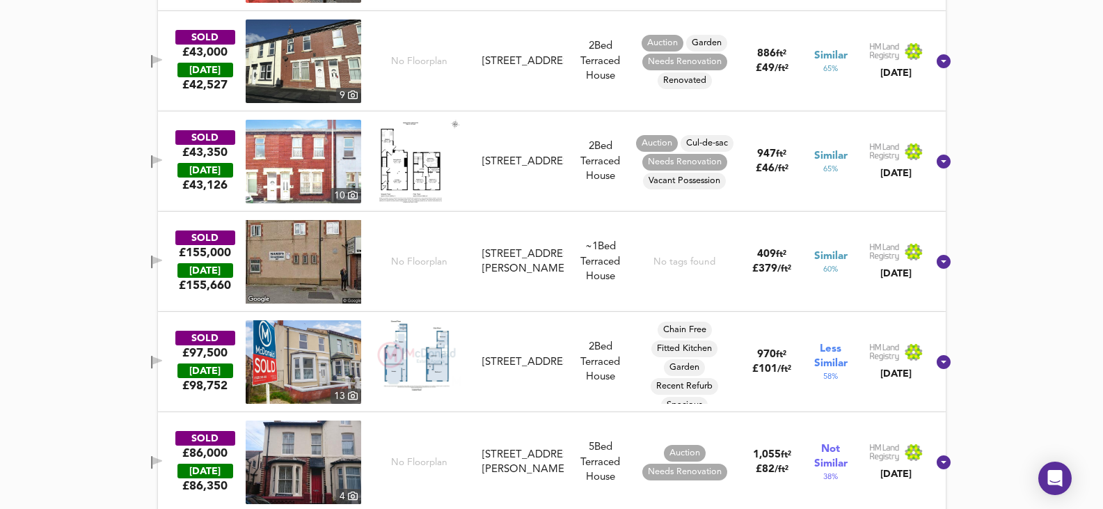
click at [572, 320] on div "SOLD £97,500 [DATE] £ 98,752 [GEOGRAPHIC_DATA][STREET_ADDRESS][STREET_ADDRESS] …" at bounding box center [535, 361] width 785 height 83
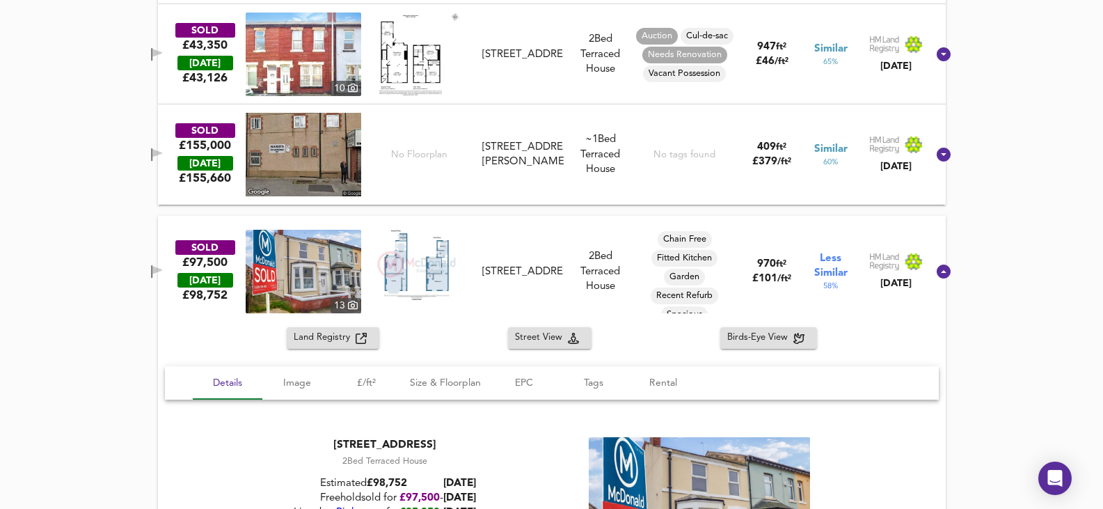
scroll to position [1496, 0]
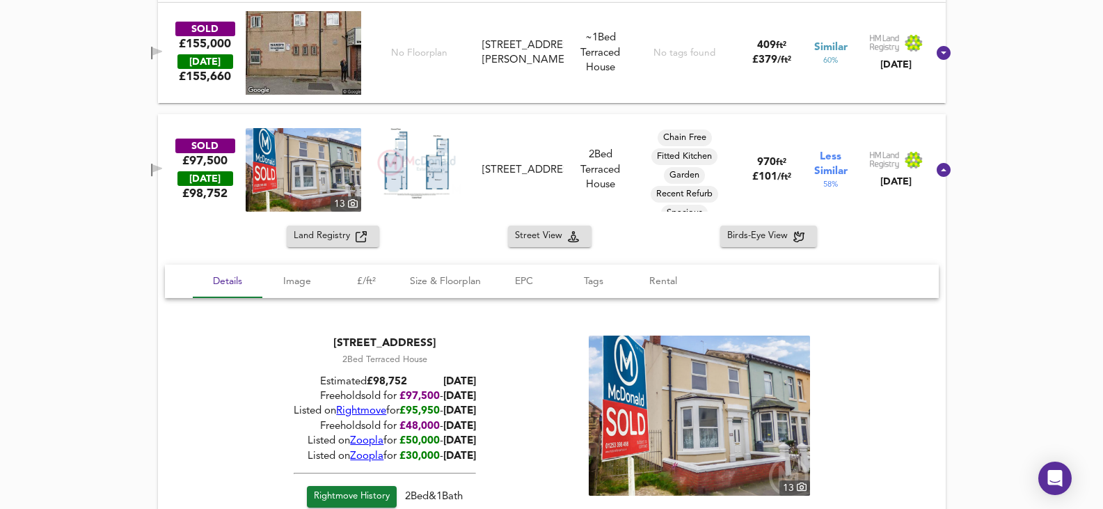
click at [593, 118] on div "SOLD £97,500 [DATE] £ 98,752 [GEOGRAPHIC_DATA][STREET_ADDRESS][STREET_ADDRESS] …" at bounding box center [551, 169] width 787 height 111
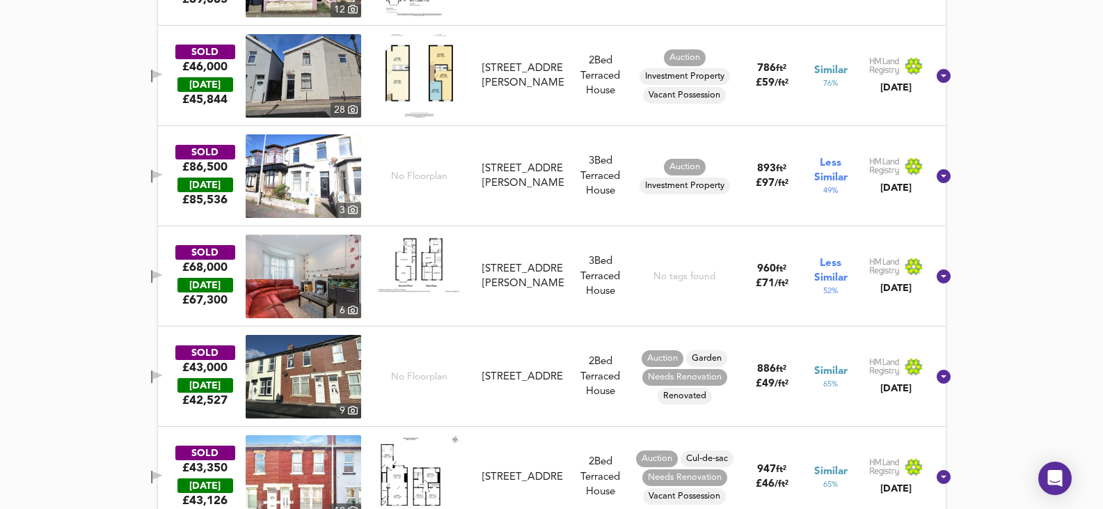
scroll to position [661, 0]
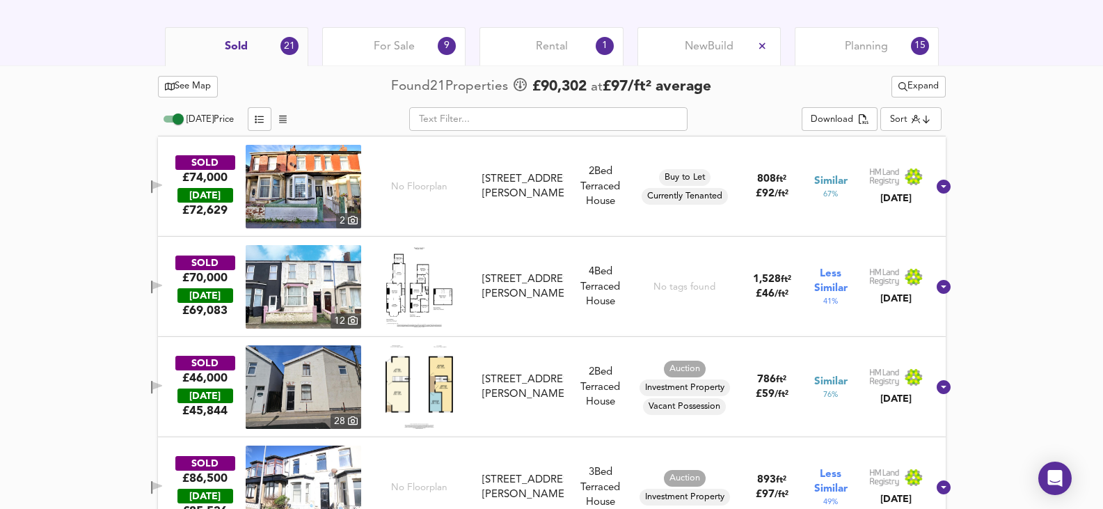
click at [611, 118] on input "text" at bounding box center [548, 119] width 278 height 24
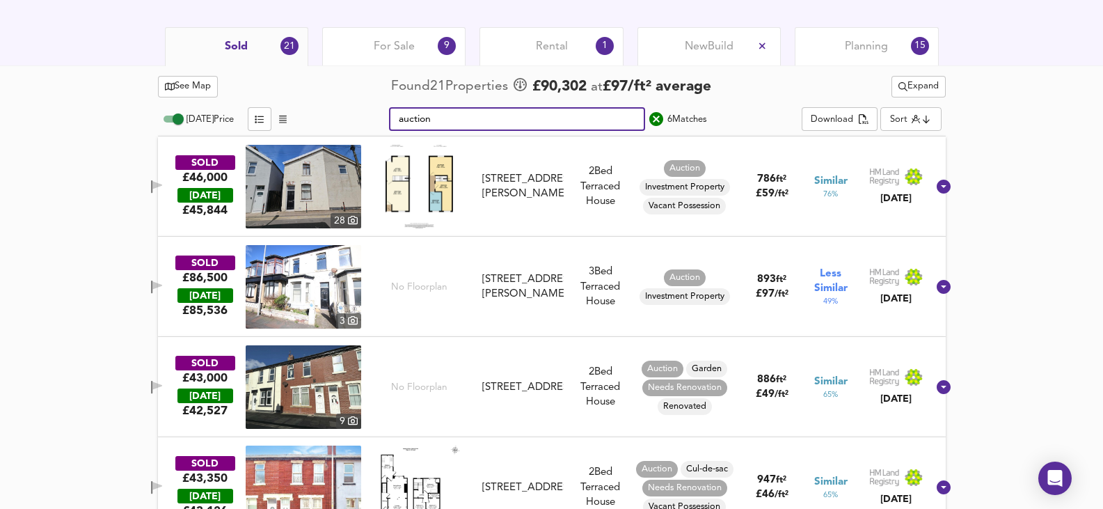
type input "auction"
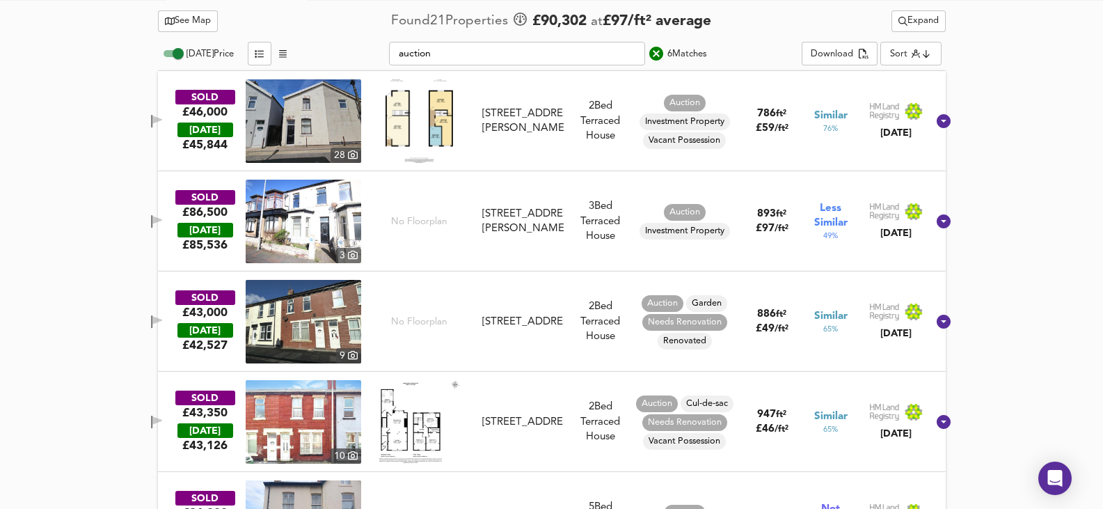
scroll to position [689, 0]
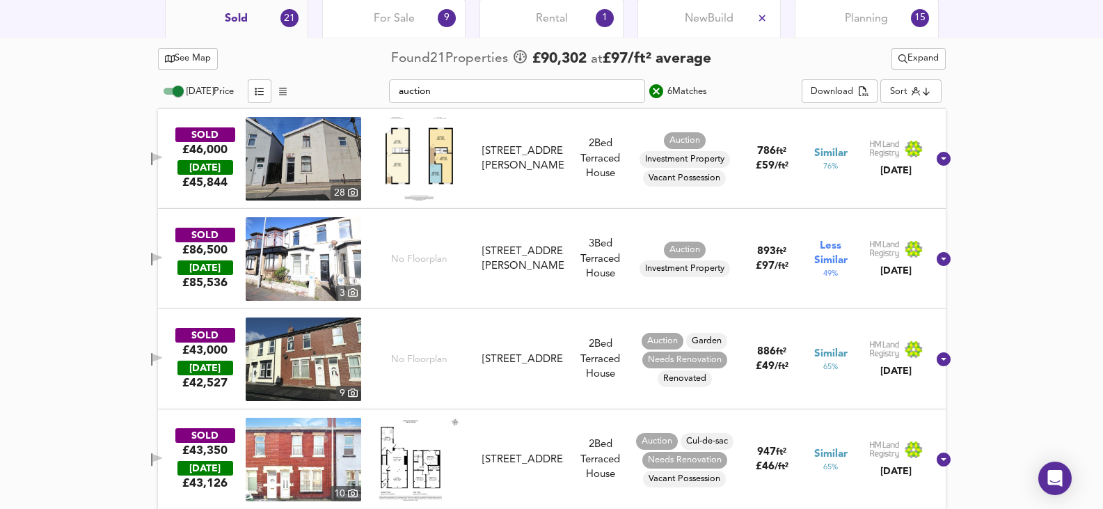
click at [396, 21] on span "For Sale" at bounding box center [394, 18] width 41 height 15
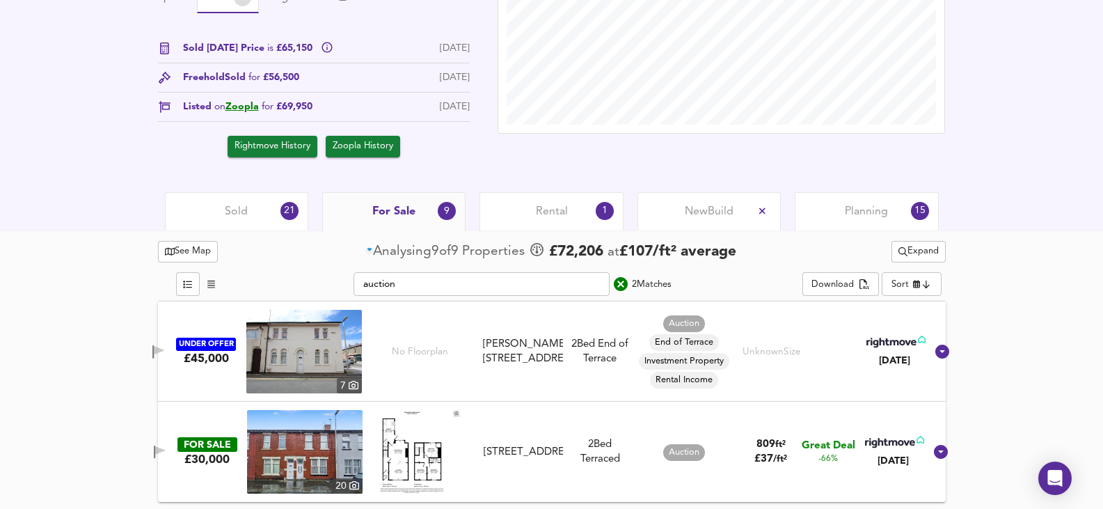
scroll to position [497, 0]
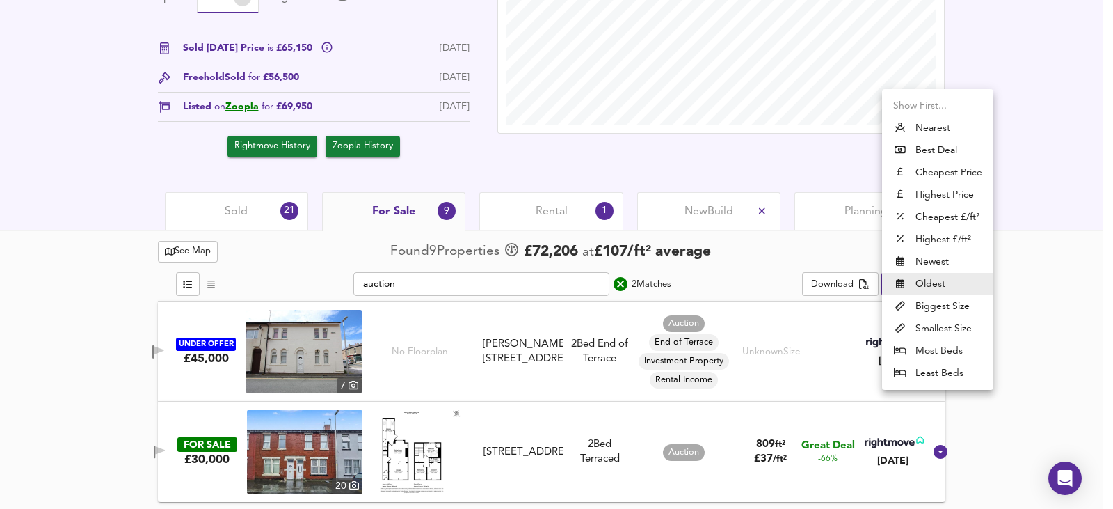
click at [959, 328] on li "Smallest Size" at bounding box center [937, 328] width 111 height 22
type input "smallest"
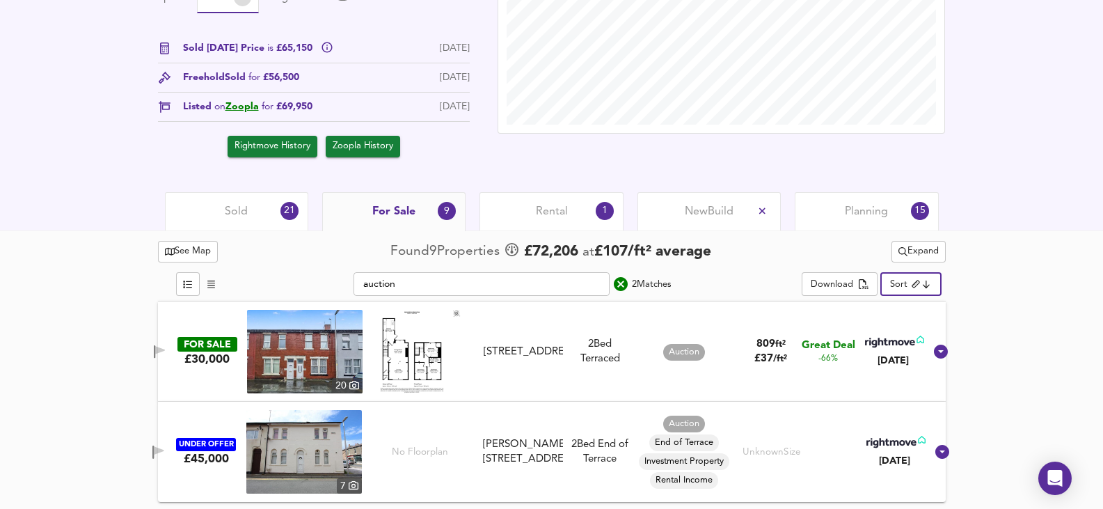
click at [619, 278] on icon "search" at bounding box center [621, 284] width 14 height 14
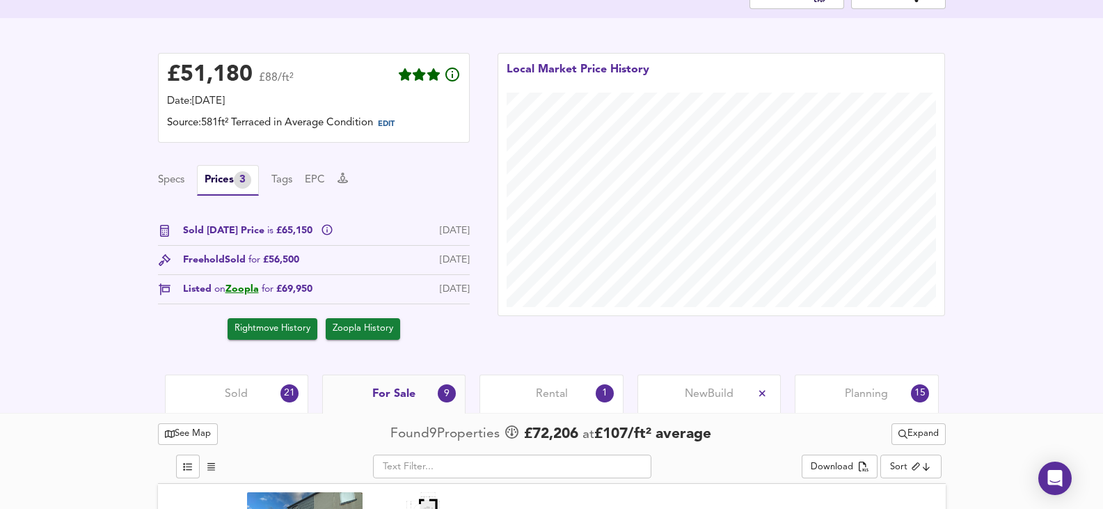
scroll to position [218, 0]
